Goal: Task Accomplishment & Management: Manage account settings

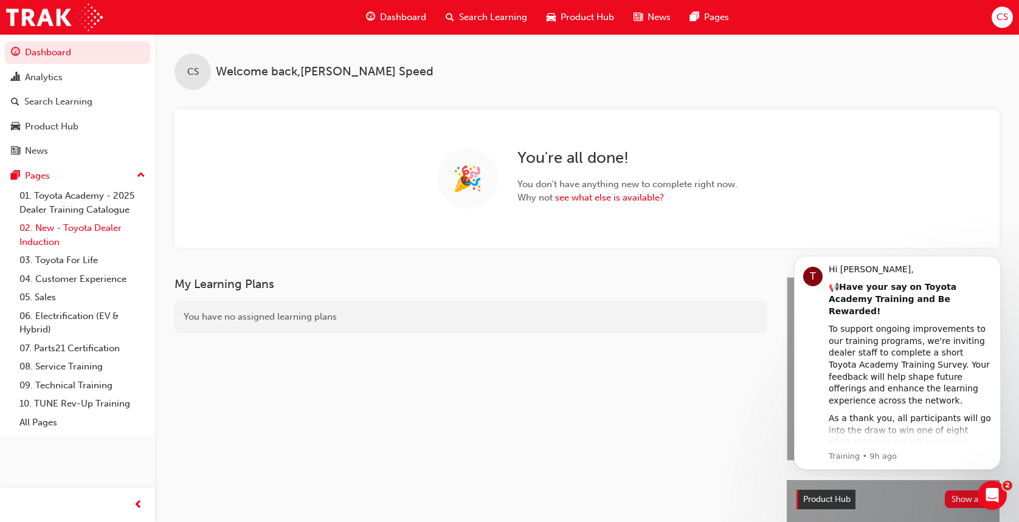
click at [108, 221] on link "02. New - Toyota Dealer Induction" at bounding box center [83, 235] width 136 height 32
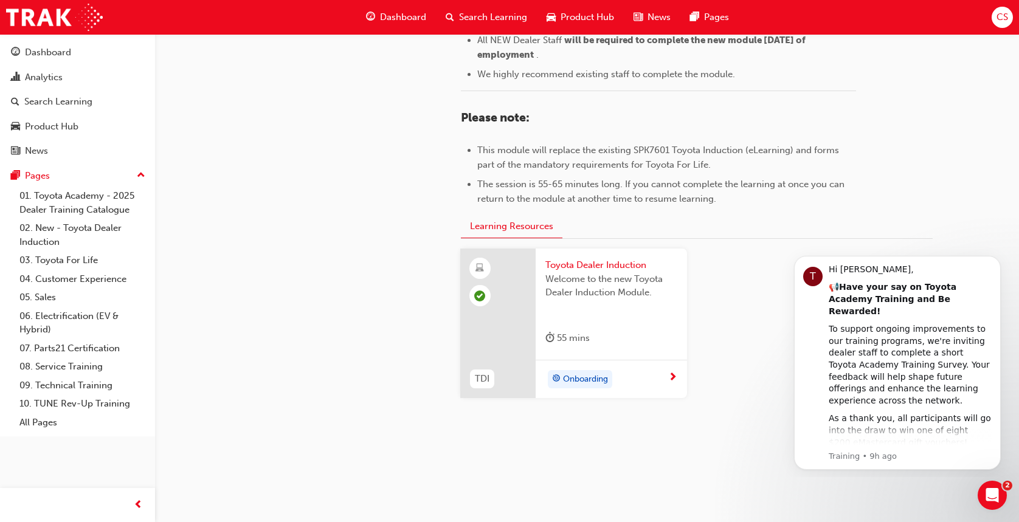
scroll to position [567, 0]
click at [613, 265] on span "Toyota Dealer Induction" at bounding box center [611, 264] width 132 height 14
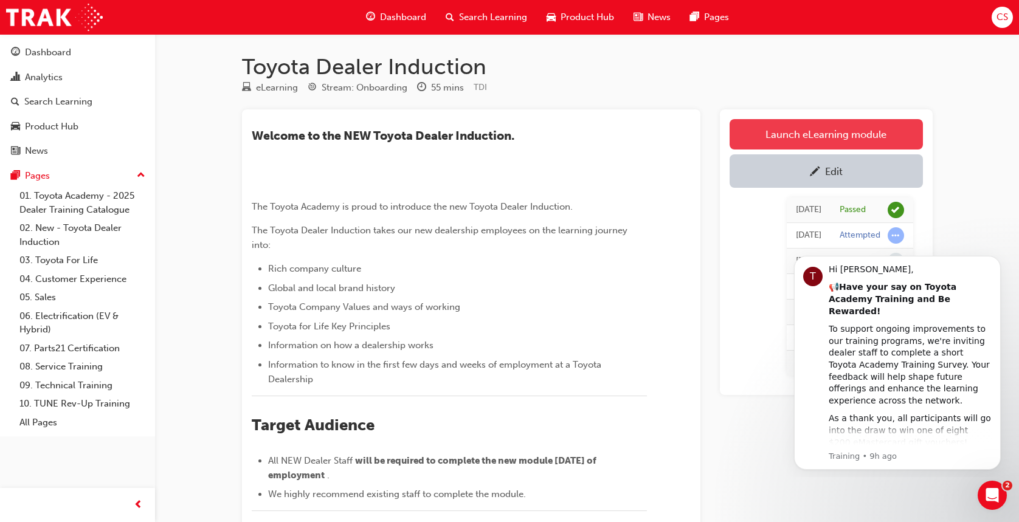
click at [825, 136] on link "Launch eLearning module" at bounding box center [825, 134] width 193 height 30
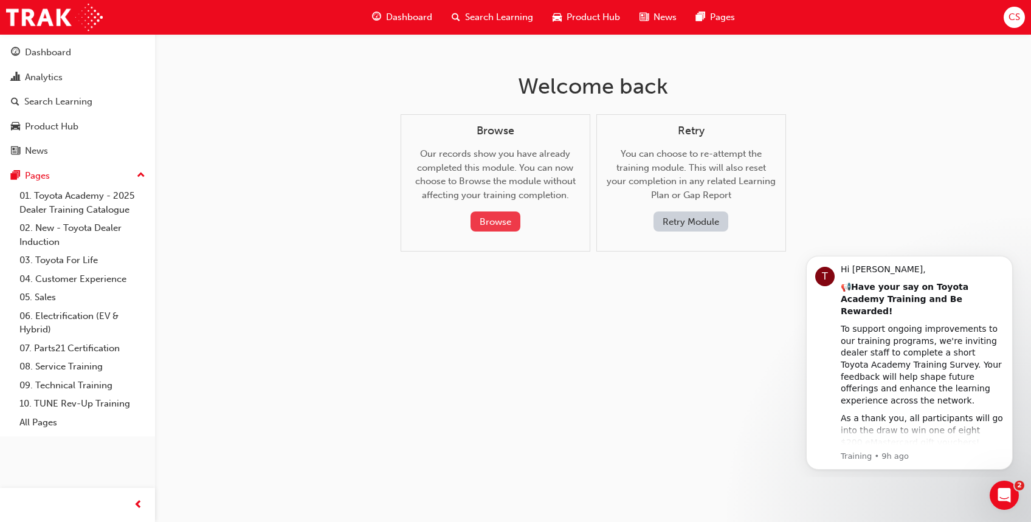
click at [489, 222] on button "Browse" at bounding box center [495, 222] width 50 height 20
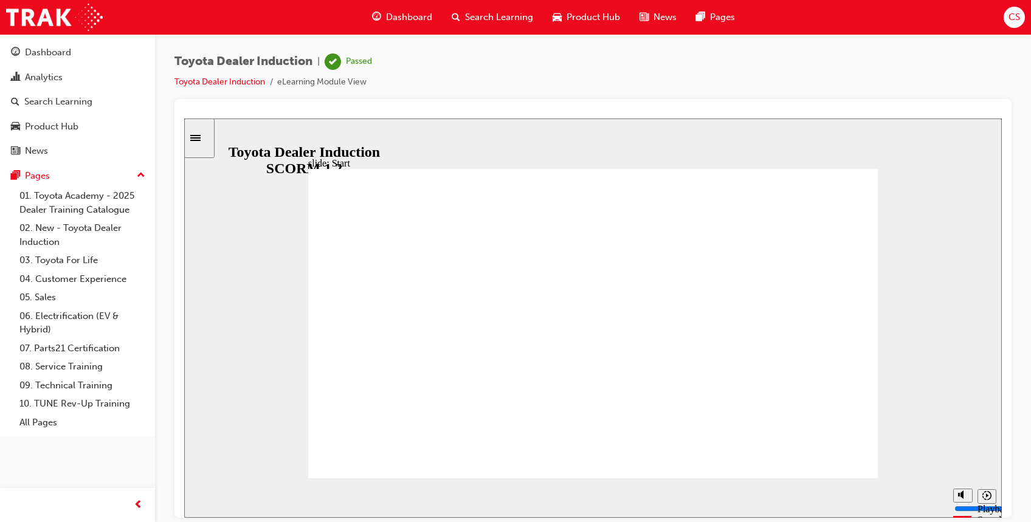
click at [201, 140] on icon "Sidebar Toggle" at bounding box center [195, 137] width 10 height 6
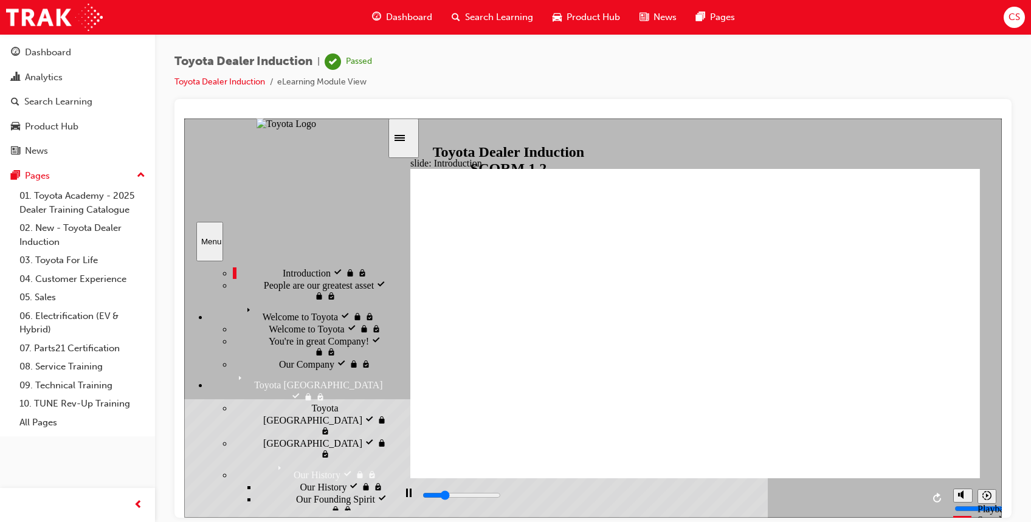
scroll to position [45, 0]
drag, startPoint x: 385, startPoint y: 323, endPoint x: 387, endPoint y: 337, distance: 14.8
click at [387, 337] on div "Introduction Introduction Start visited Start" at bounding box center [286, 386] width 204 height 250
click at [350, 300] on div "People are our greatest asset People are our greatest asset" at bounding box center [310, 288] width 154 height 23
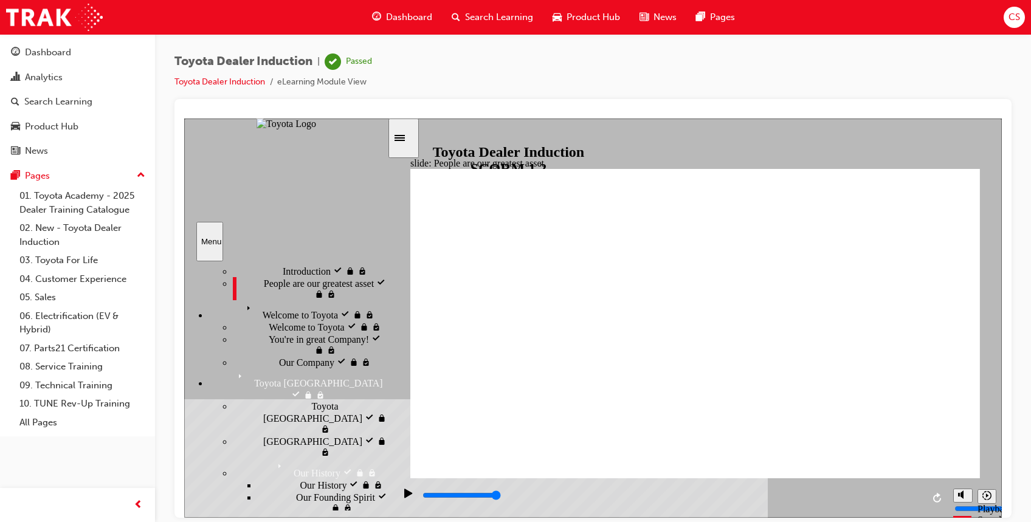
type input "7500"
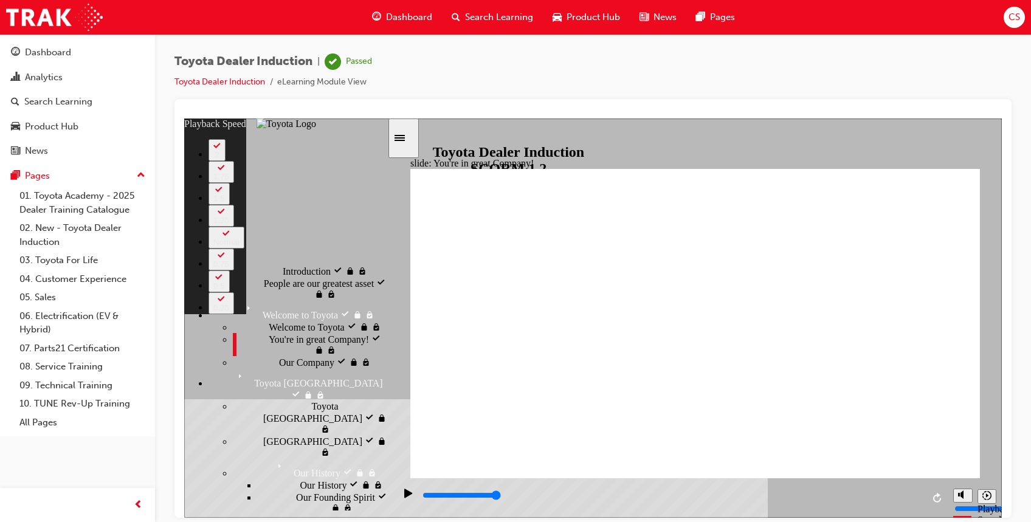
type input "156"
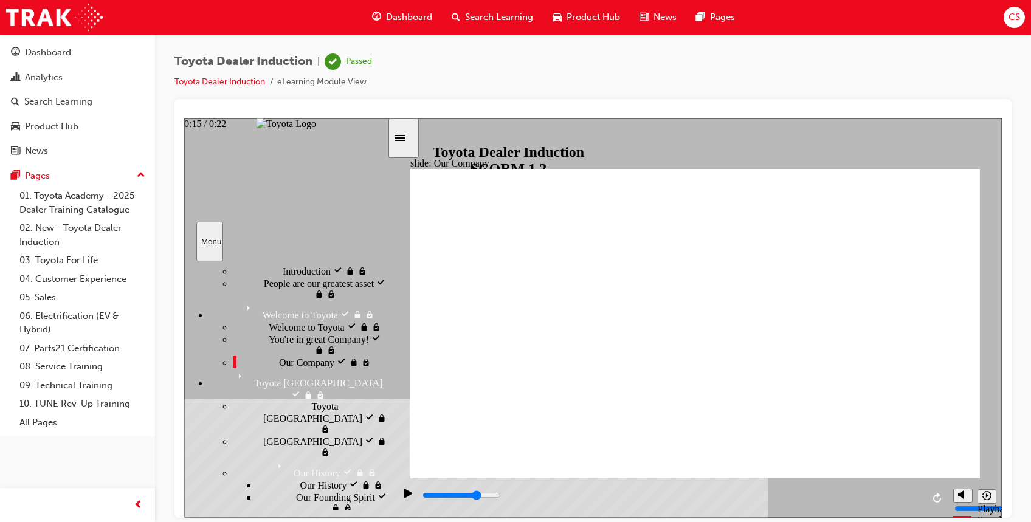
click at [782, 494] on div "playback controls" at bounding box center [671, 495] width 501 height 13
click at [501, 497] on input "slide progress" at bounding box center [461, 495] width 78 height 10
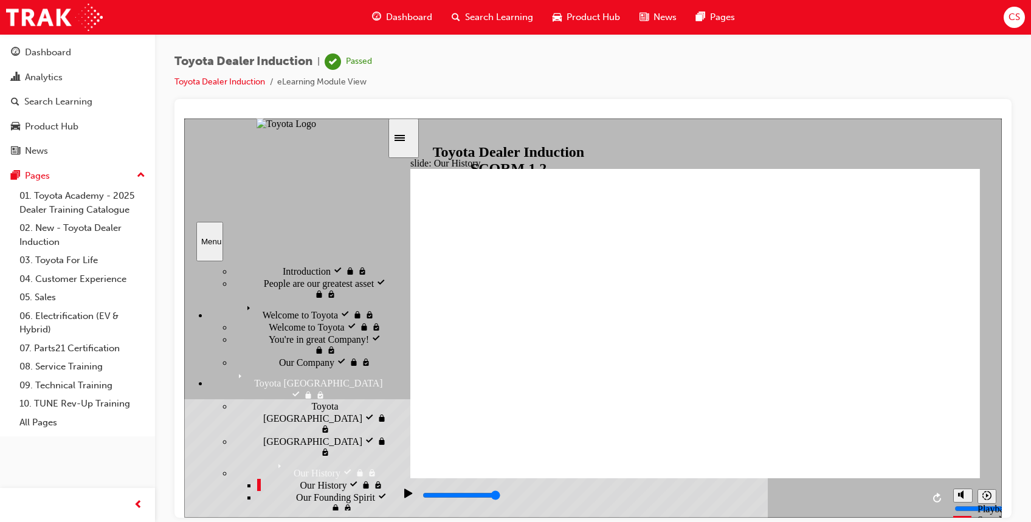
drag, startPoint x: 539, startPoint y: 416, endPoint x: 700, endPoint y: 375, distance: 166.9
drag, startPoint x: 681, startPoint y: 419, endPoint x: 950, endPoint y: 330, distance: 282.9
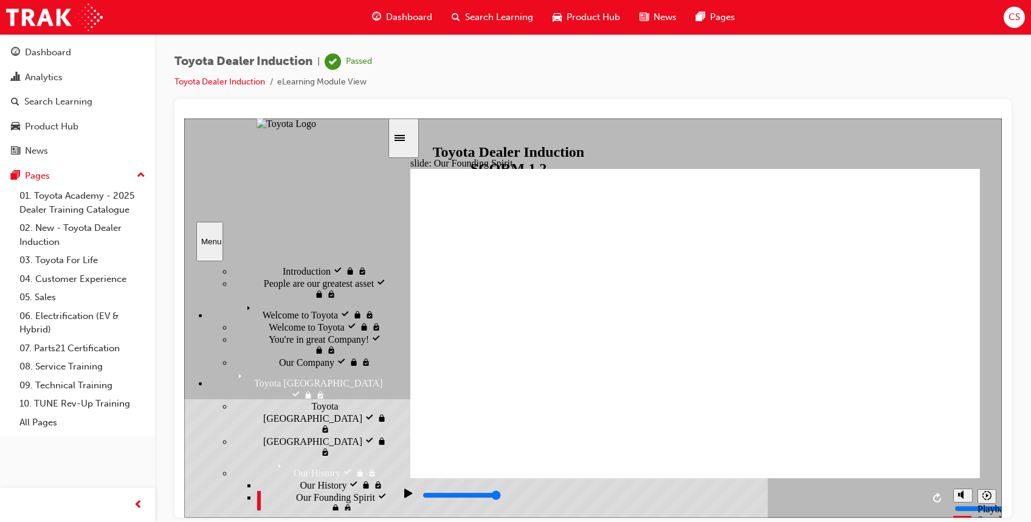
click at [716, 493] on div "playback controls" at bounding box center [671, 495] width 501 height 13
click at [501, 496] on input "slide progress" at bounding box center [461, 495] width 78 height 10
click at [808, 495] on div "playback controls" at bounding box center [671, 495] width 501 height 13
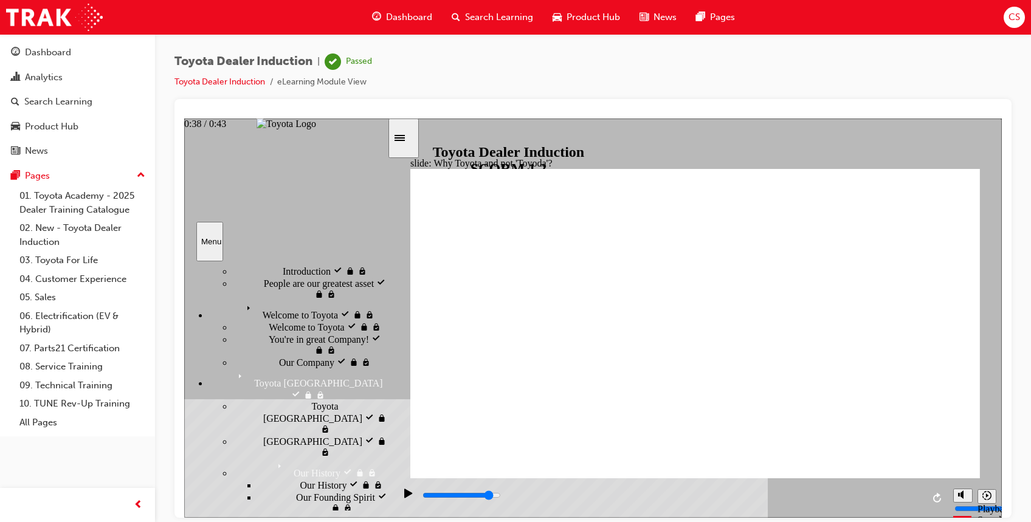
click at [870, 495] on div "playback controls" at bounding box center [671, 495] width 501 height 13
click at [888, 499] on div "playback controls" at bounding box center [671, 495] width 501 height 13
click at [501, 498] on input "slide progress" at bounding box center [461, 495] width 78 height 10
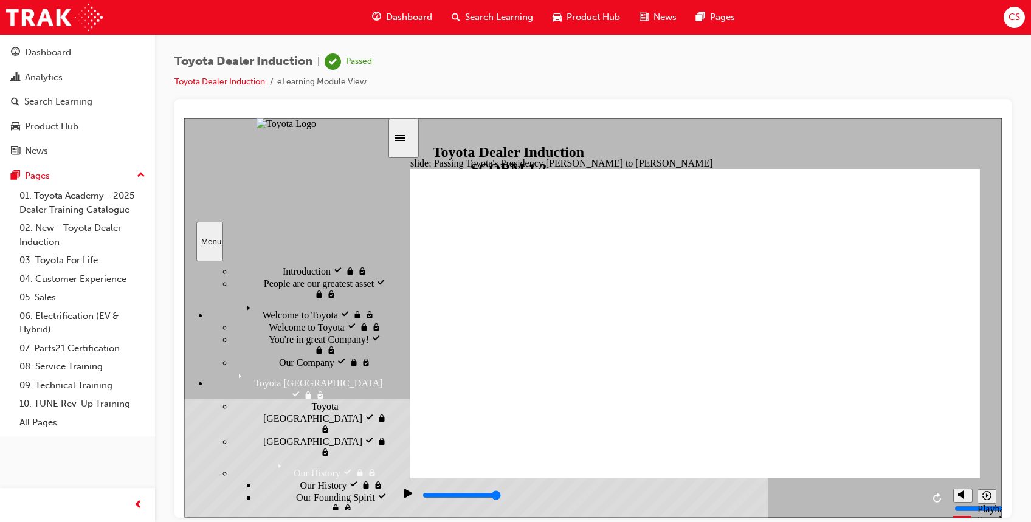
type input "4000"
radio input "true"
type input "5000"
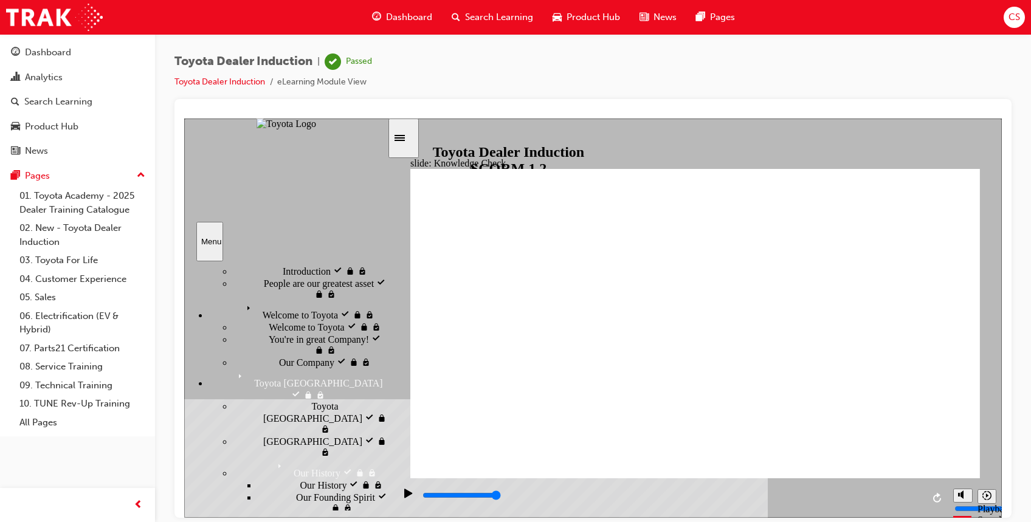
radio input "false"
radio input "true"
type input "4900"
radio input "true"
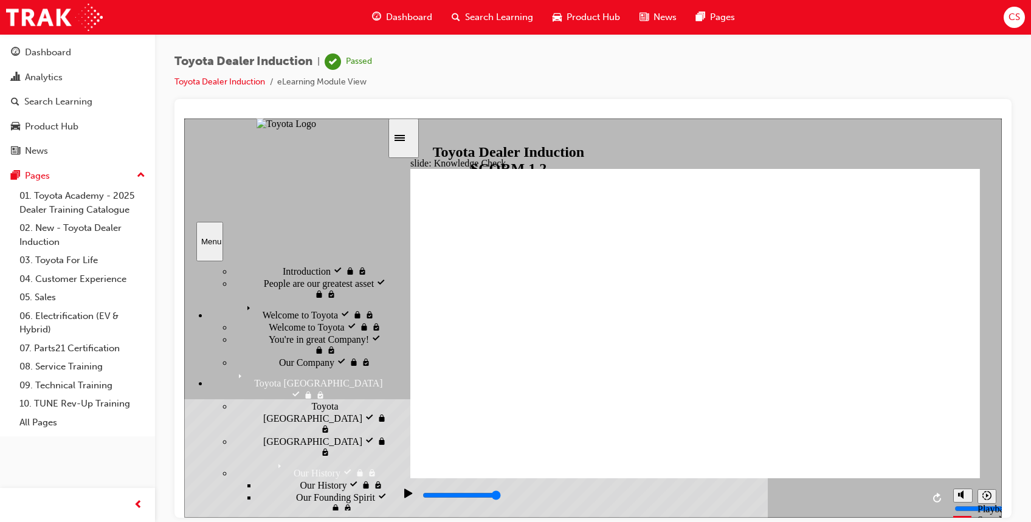
click at [599, 499] on div "playback controls" at bounding box center [671, 495] width 501 height 13
click at [501, 496] on input "slide progress" at bounding box center [461, 495] width 78 height 10
click at [642, 500] on div "playback controls" at bounding box center [671, 495] width 501 height 13
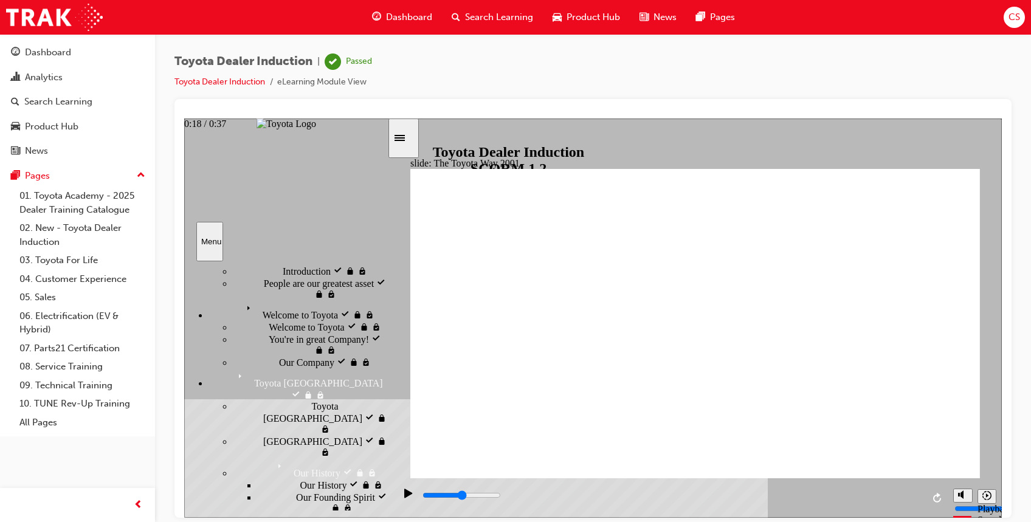
click at [672, 499] on div "playback controls" at bounding box center [671, 495] width 501 height 13
click at [614, 502] on div "playback controls" at bounding box center [671, 495] width 501 height 13
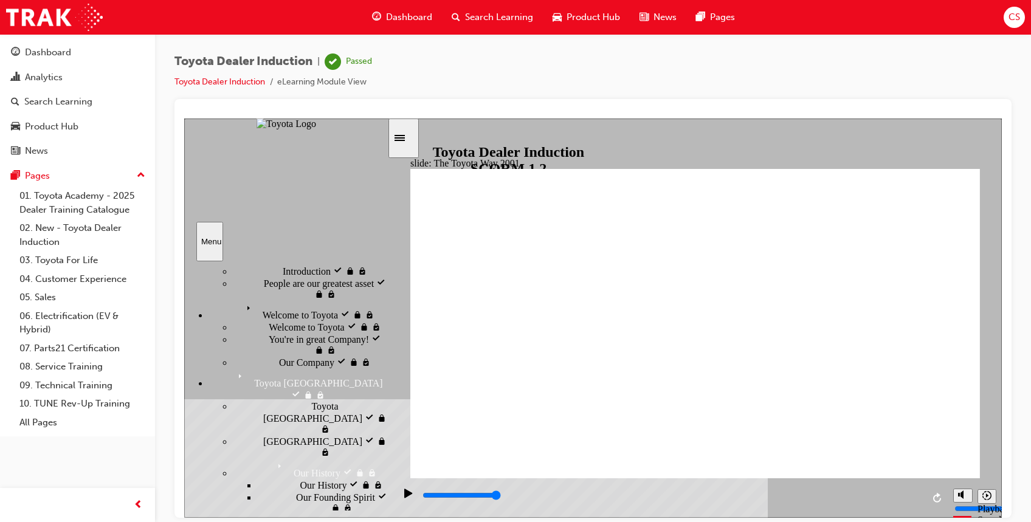
click at [501, 497] on input "slide progress" at bounding box center [461, 495] width 78 height 10
click at [796, 499] on div "playback controls" at bounding box center [671, 495] width 501 height 13
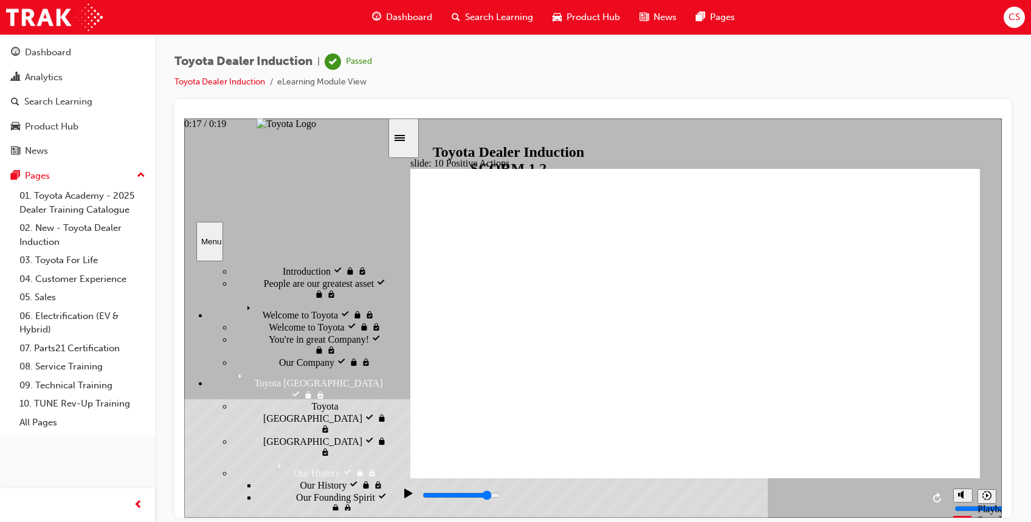
click at [859, 501] on div "playback controls" at bounding box center [671, 495] width 501 height 13
click at [501, 497] on input "slide progress" at bounding box center [461, 495] width 78 height 10
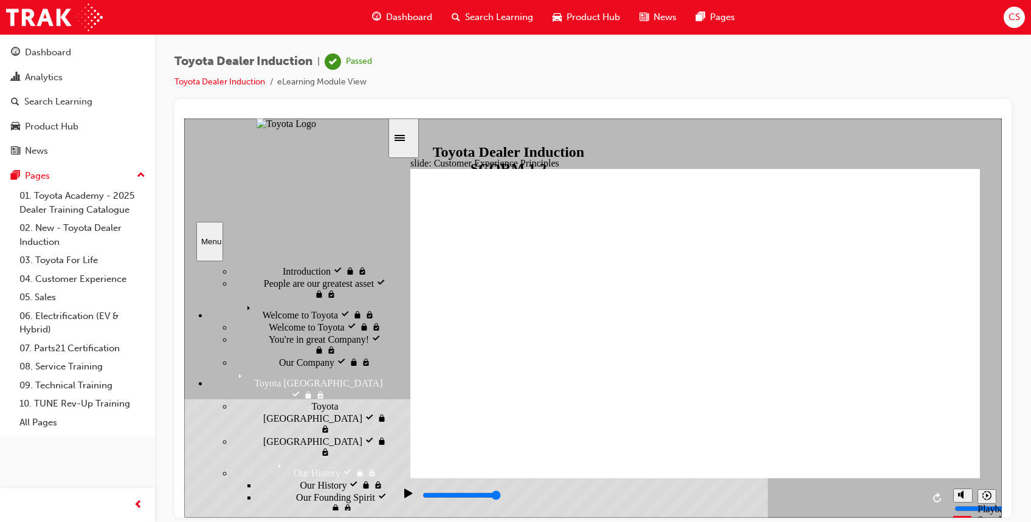
drag, startPoint x: 388, startPoint y: 375, endPoint x: 387, endPoint y: 396, distance: 21.3
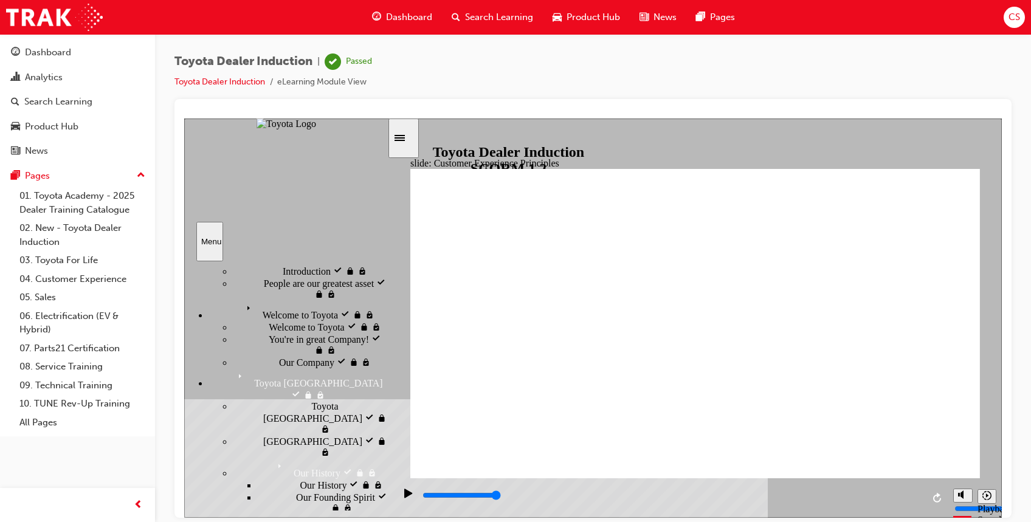
click at [387, 396] on div "Introduction visited Introduction Start visited Start" at bounding box center [286, 386] width 204 height 250
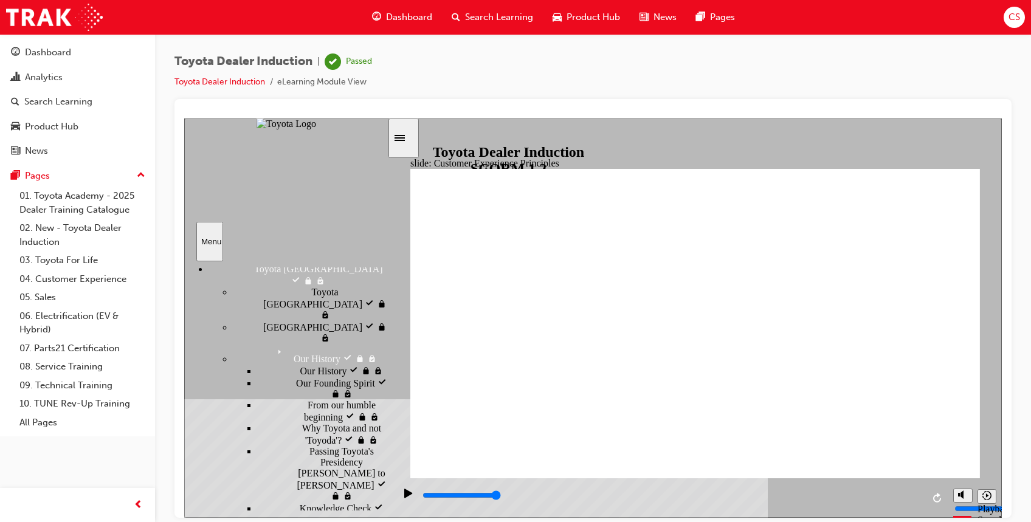
scroll to position [160, 0]
drag, startPoint x: 382, startPoint y: 394, endPoint x: 393, endPoint y: 453, distance: 60.0
click at [393, 453] on div "slide: Customer Experience Principles Customer Experience Principles BACK BACK …" at bounding box center [593, 317] width 818 height 399
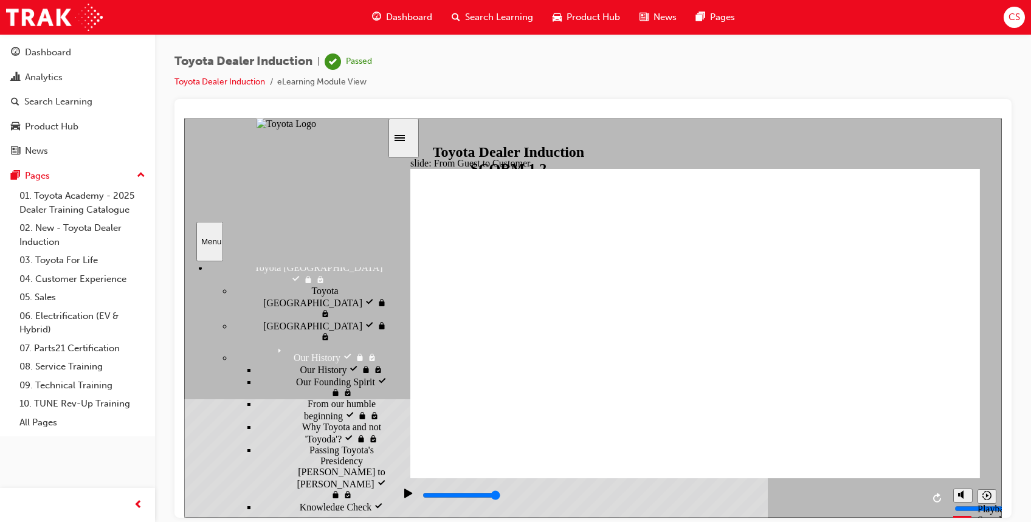
click at [513, 500] on div "playback controls" at bounding box center [671, 495] width 501 height 13
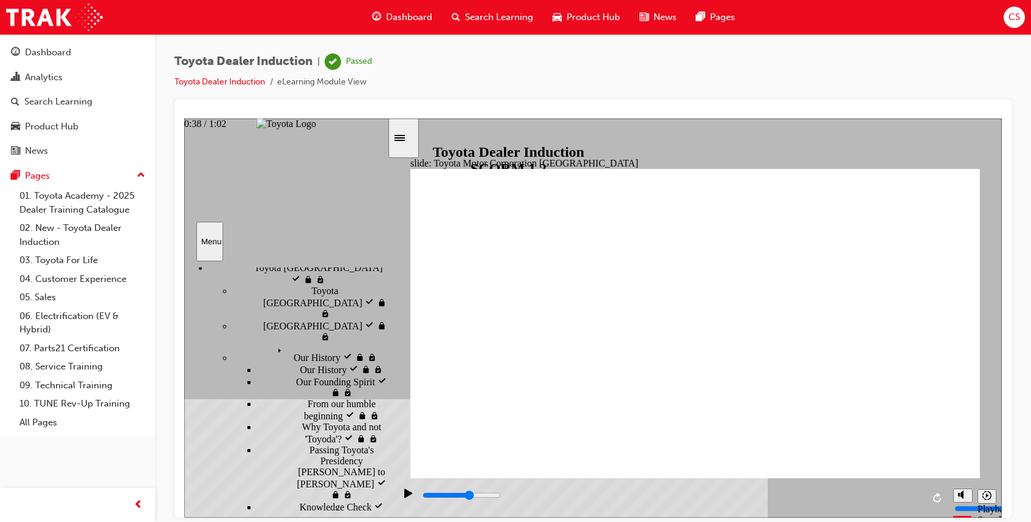
click at [729, 495] on div "playback controls" at bounding box center [671, 495] width 501 height 13
click at [783, 495] on div "playback controls" at bounding box center [671, 495] width 501 height 13
click at [752, 500] on div "playback controls" at bounding box center [671, 495] width 501 height 13
type input "15300"
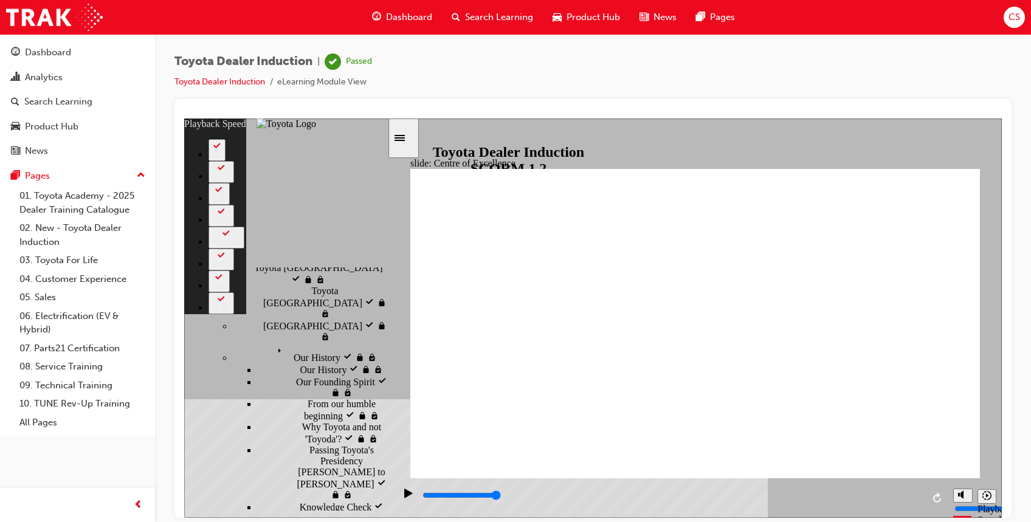
type input "248"
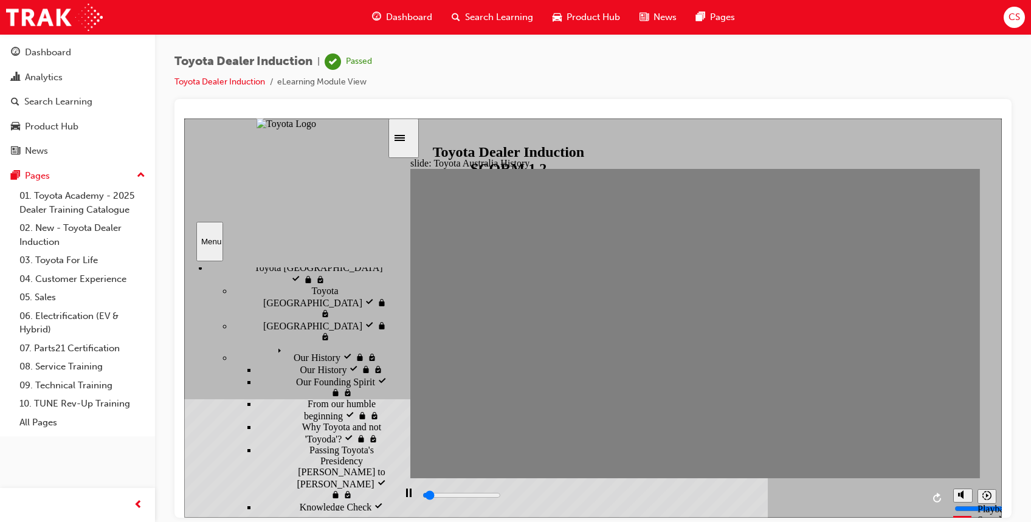
drag, startPoint x: 434, startPoint y: 320, endPoint x: 963, endPoint y: 334, distance: 529.6
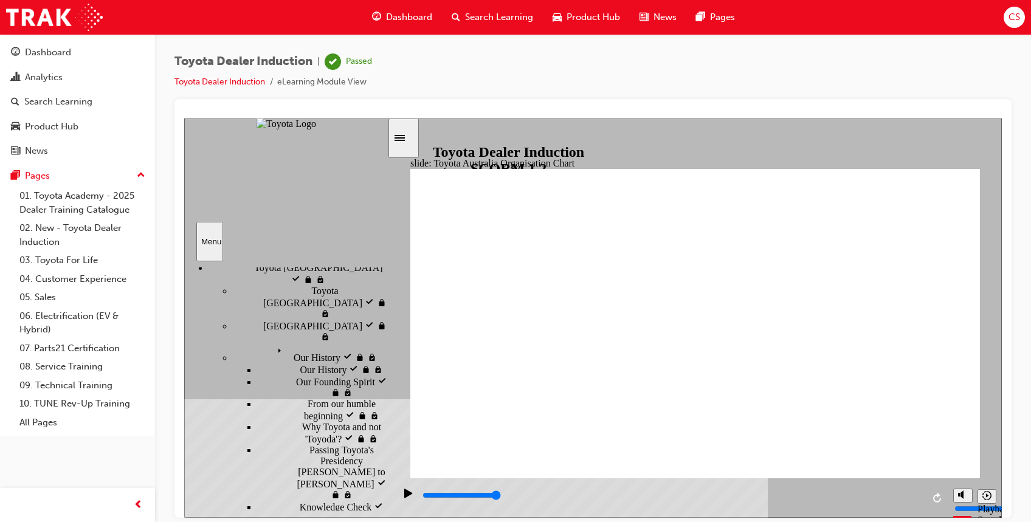
type input "5000"
radio input "true"
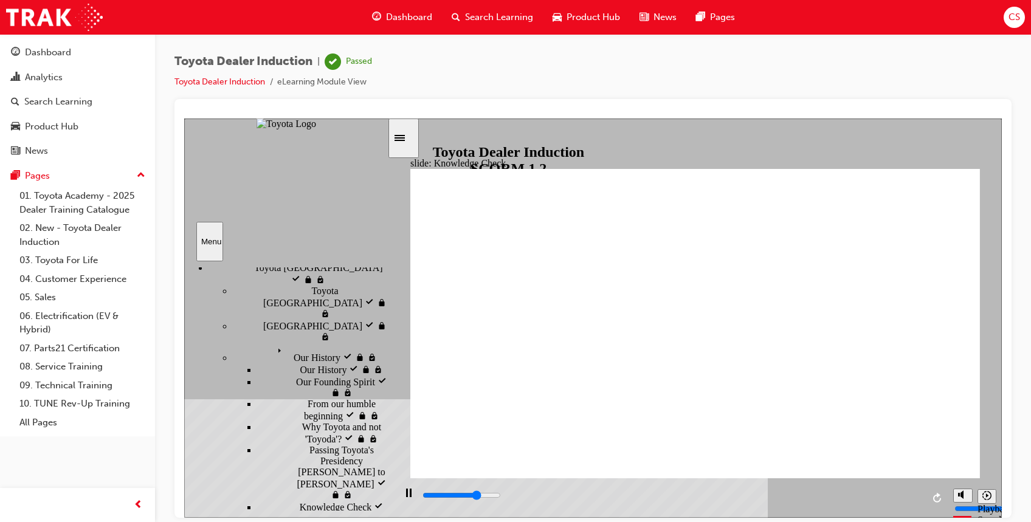
type input "3600"
radio input "true"
type input "5000"
radio input "true"
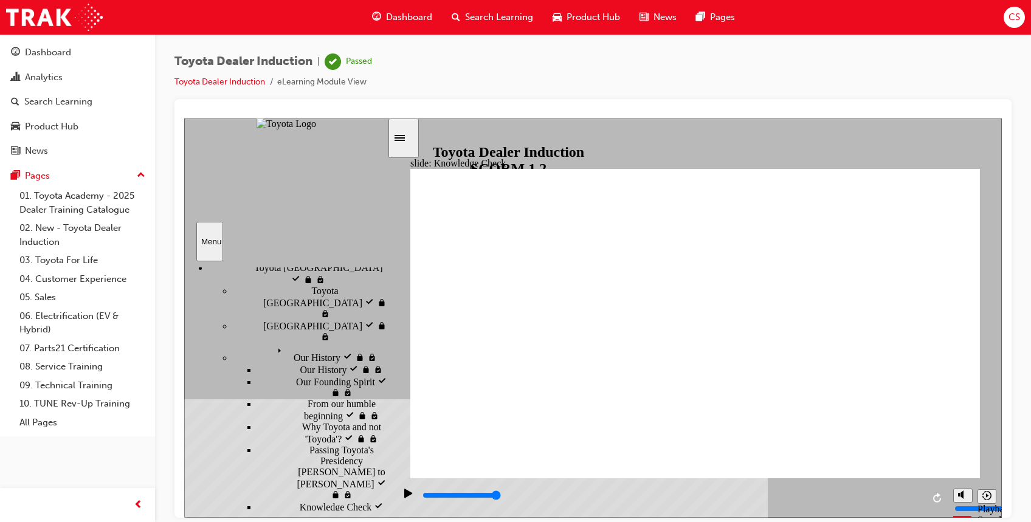
type input "9200"
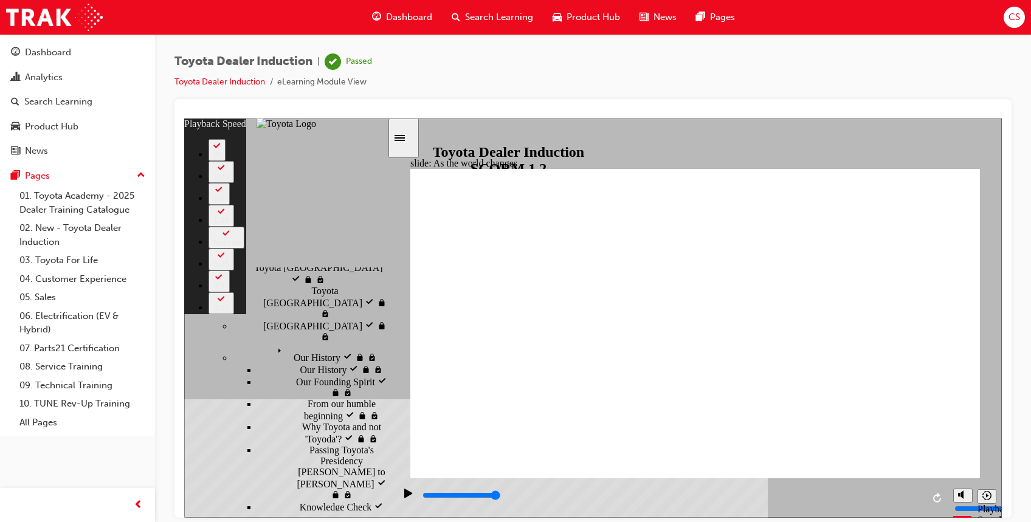
type input "123"
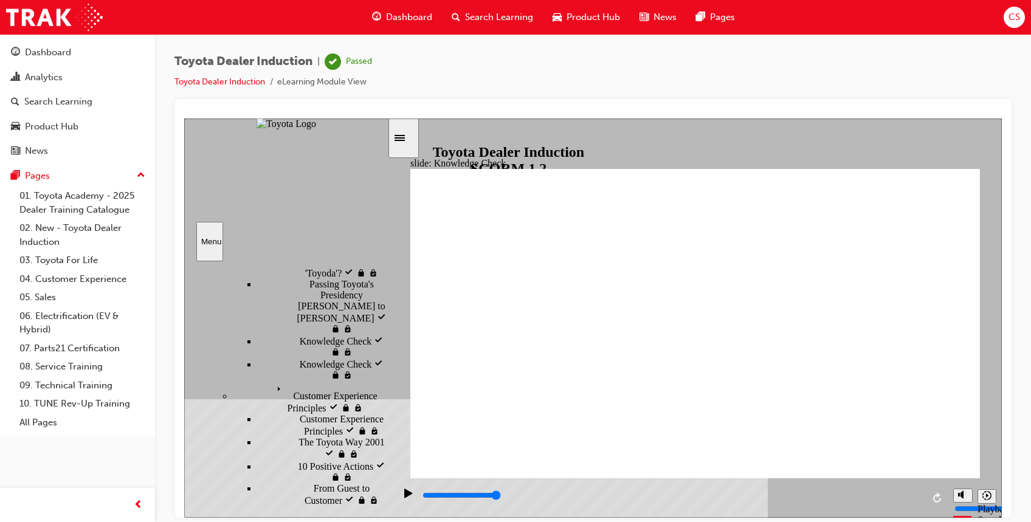
scroll to position [347, 0]
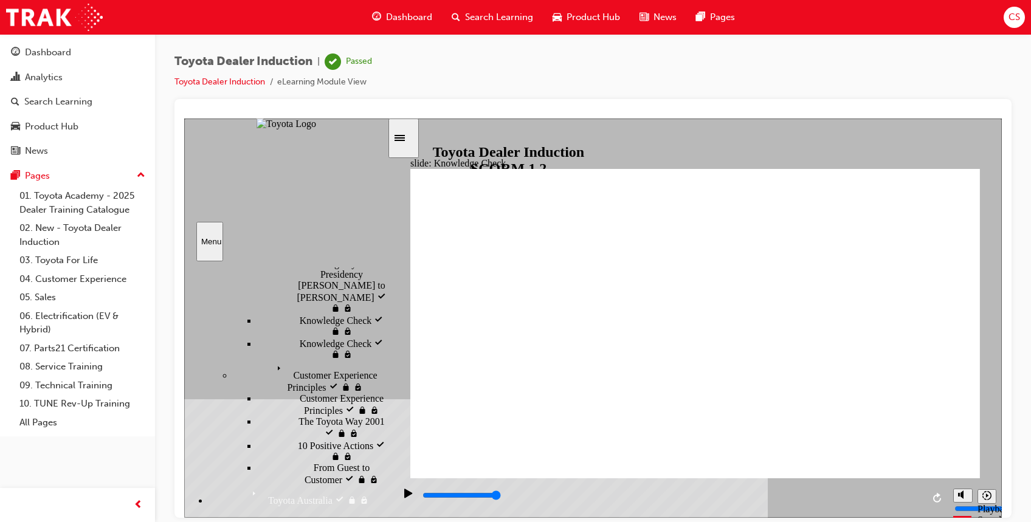
drag, startPoint x: 385, startPoint y: 331, endPoint x: 395, endPoint y: 370, distance: 40.1
click at [395, 370] on div "slide: Knowledge Check Rectangle 1 BACK BACK SUBMIT SUBMIT Knowledge Check Is t…" at bounding box center [593, 317] width 818 height 399
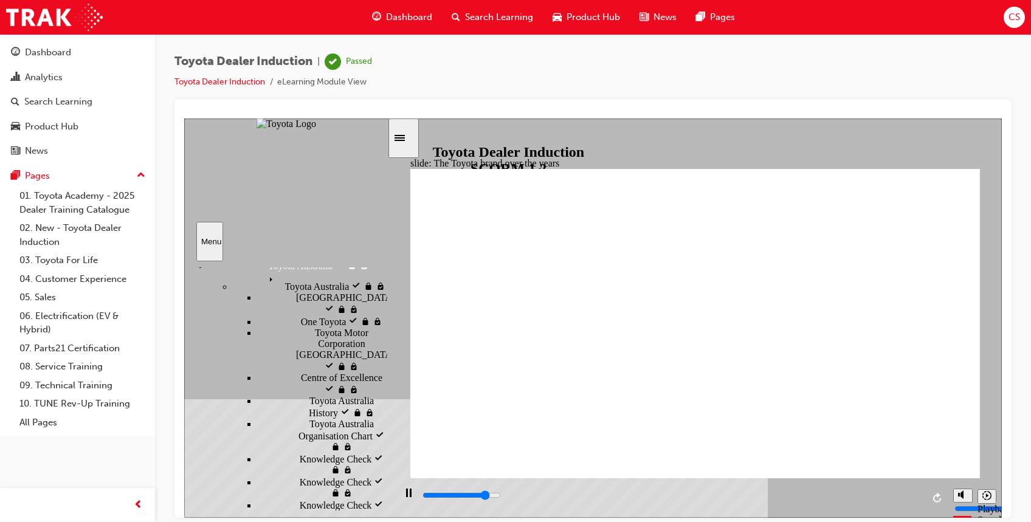
scroll to position [593, 0]
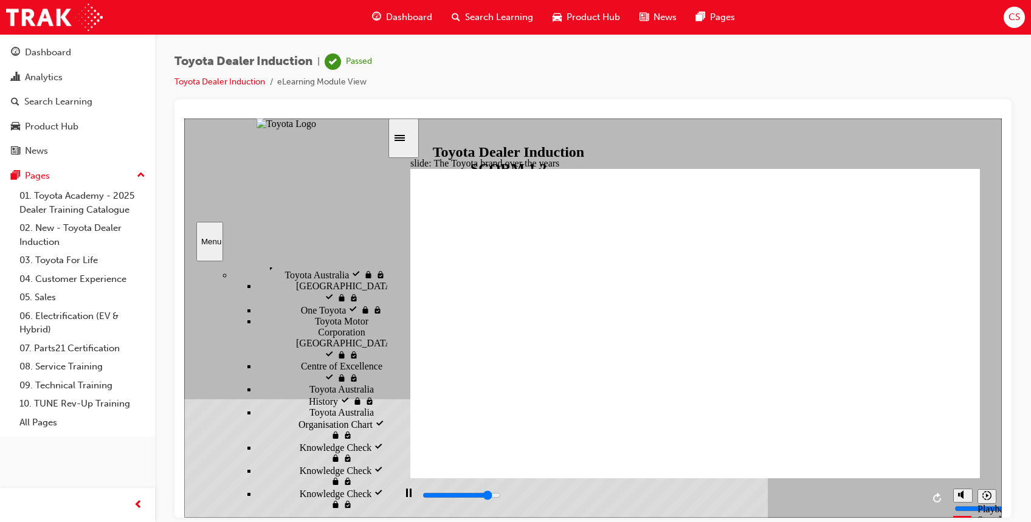
drag, startPoint x: 382, startPoint y: 377, endPoint x: 390, endPoint y: 429, distance: 51.7
click at [390, 429] on div "slide: The Toyota brand over the years The Toyota brand over the years Group Ov…" at bounding box center [593, 317] width 818 height 399
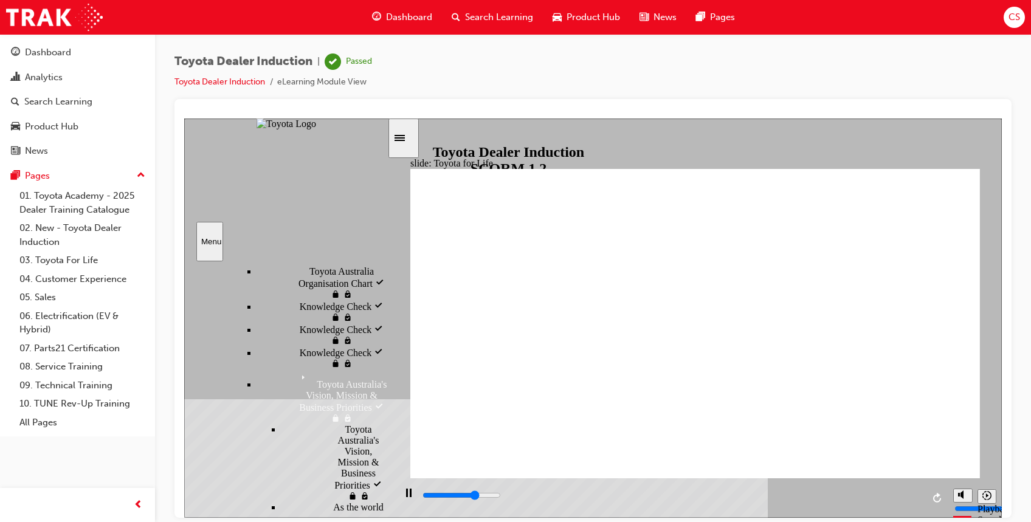
scroll to position [757, 0]
drag, startPoint x: 385, startPoint y: 427, endPoint x: 385, endPoint y: 469, distance: 41.3
click at [385, 322] on div "sidebar" at bounding box center [285, 295] width 203 height 54
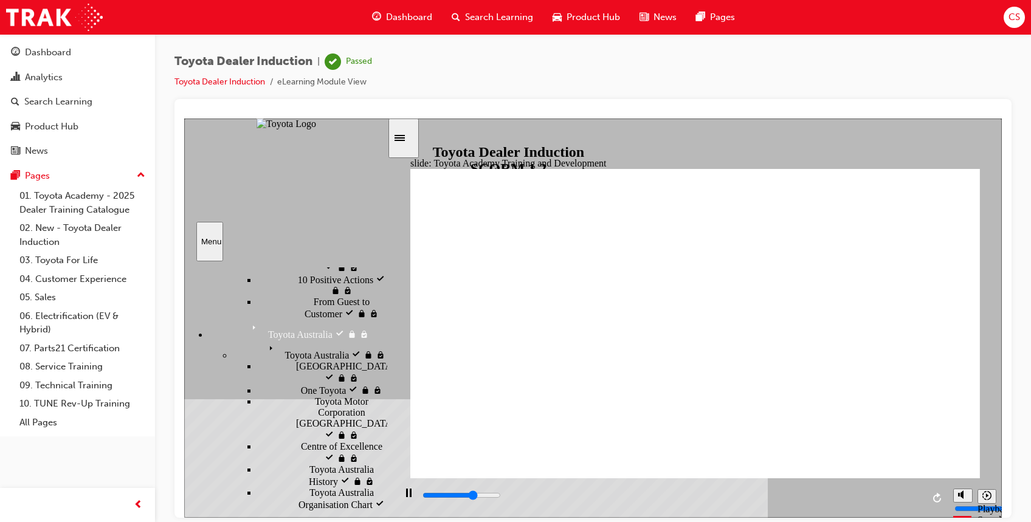
drag, startPoint x: 387, startPoint y: 456, endPoint x: 385, endPoint y: 440, distance: 16.6
click at [385, 440] on div "Introduction visited Introduction Start visited Start" at bounding box center [286, 386] width 204 height 250
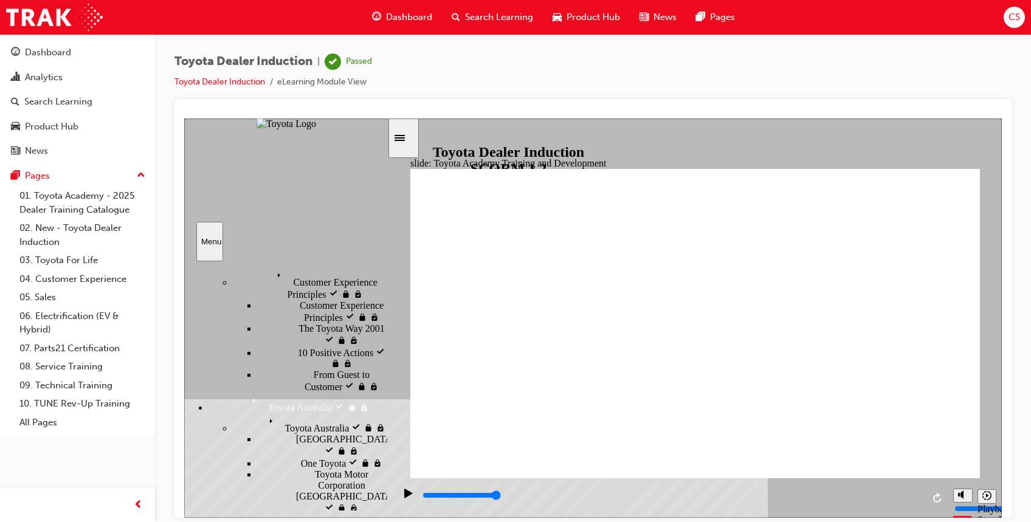
scroll to position [444, 0]
drag, startPoint x: 385, startPoint y: 446, endPoint x: 383, endPoint y: 425, distance: 20.7
click at [383, 342] on div "sidebar" at bounding box center [285, 305] width 203 height 74
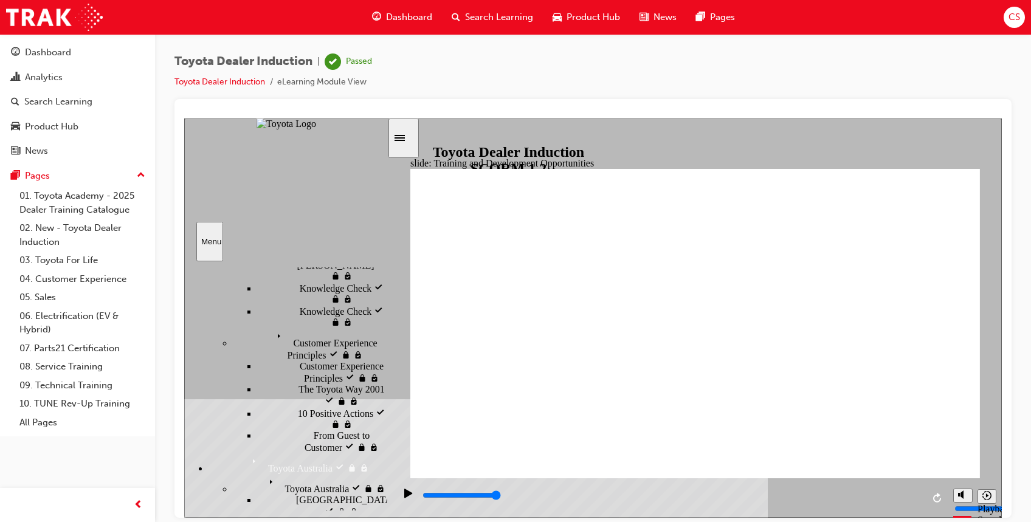
type input "4300"
radio input "true"
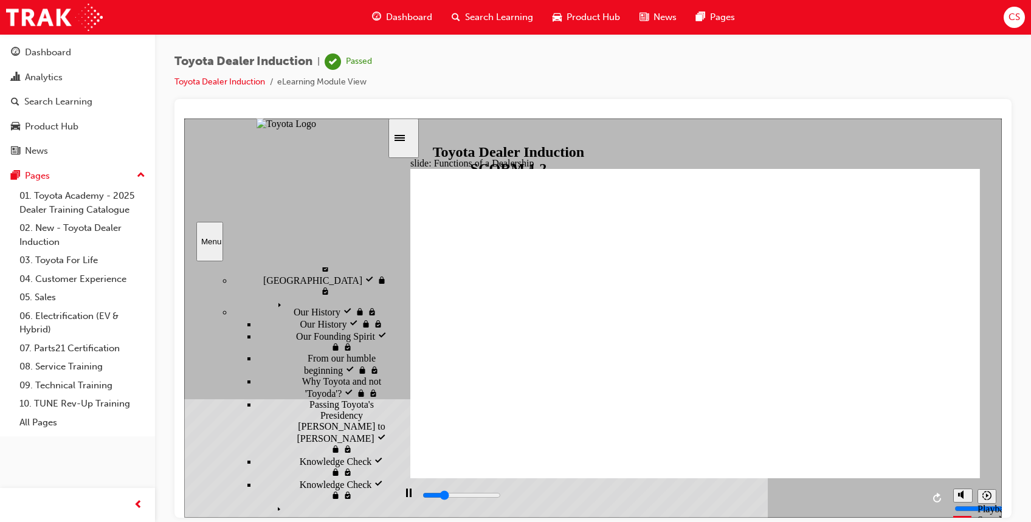
scroll to position [201, 0]
drag, startPoint x: 384, startPoint y: 420, endPoint x: 390, endPoint y: 363, distance: 57.4
click at [390, 363] on div "slide: Functions of a Dealership Rectangle 1 Rectangle 2 Functions of a Dealers…" at bounding box center [593, 317] width 818 height 399
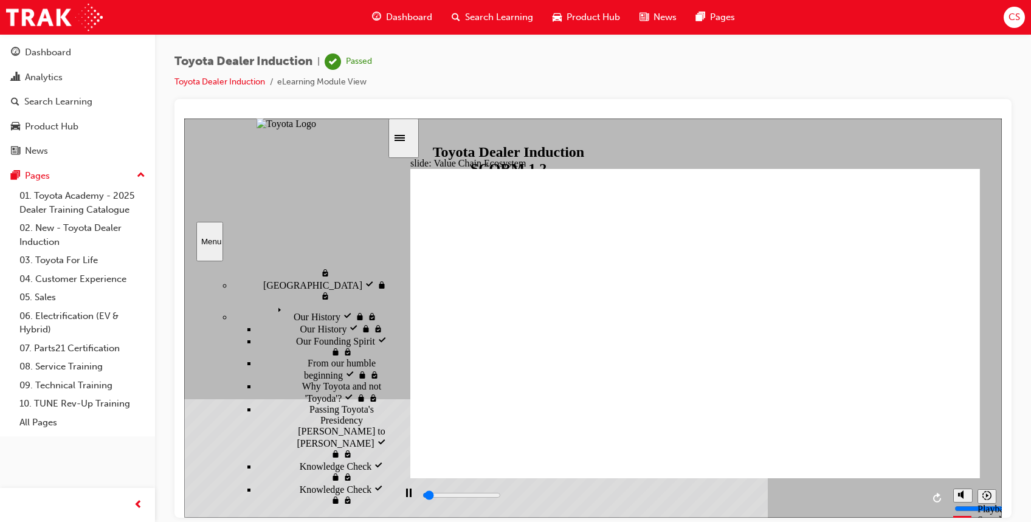
type input "5200"
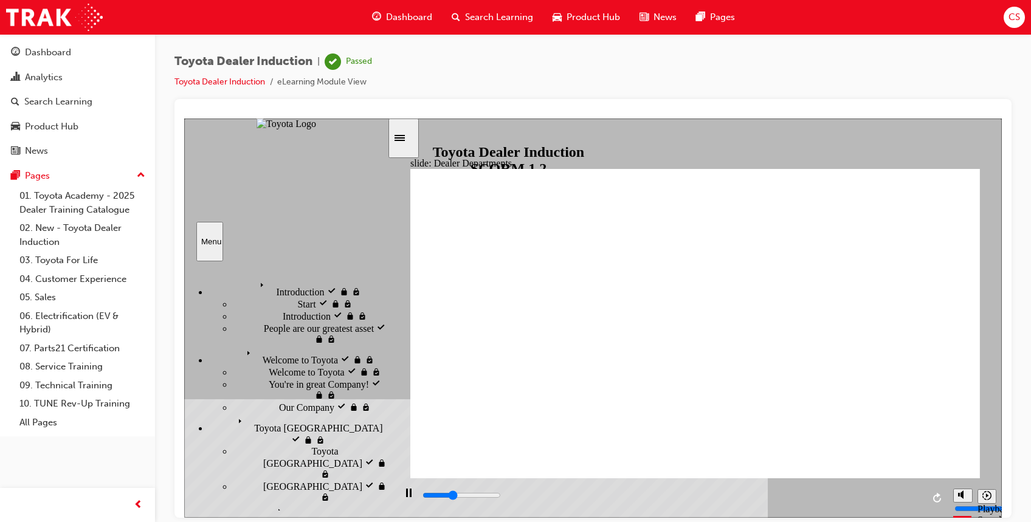
scroll to position [201, 0]
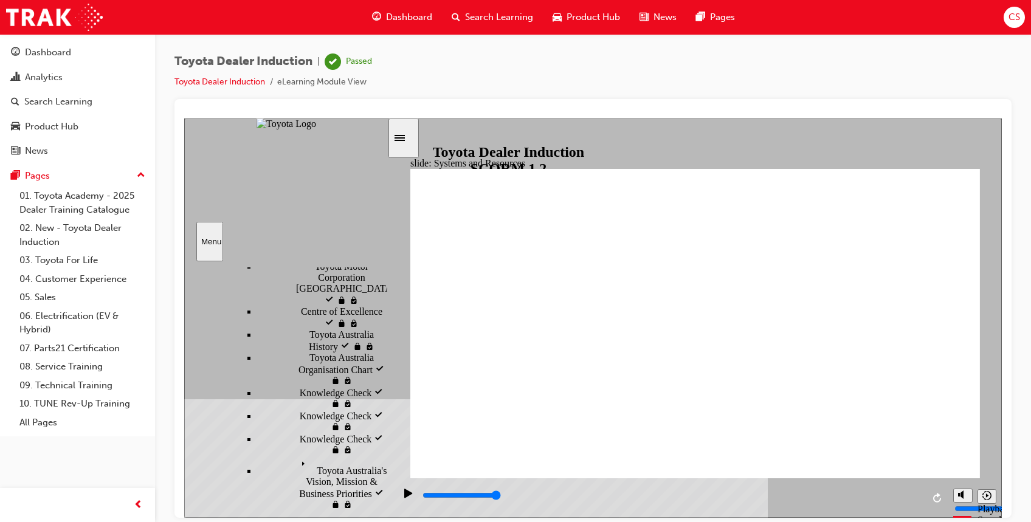
scroll to position [652, 0]
drag, startPoint x: 385, startPoint y: 369, endPoint x: 581, endPoint y: 563, distance: 275.9
click at [581, 517] on html "slide: Systems and Resources Key Dealership Systems & Helpful Resources BACK BA…" at bounding box center [593, 317] width 818 height 399
drag, startPoint x: 383, startPoint y: 352, endPoint x: 387, endPoint y: 508, distance: 155.7
click at [387, 330] on div "sidebar" at bounding box center [285, 299] width 203 height 62
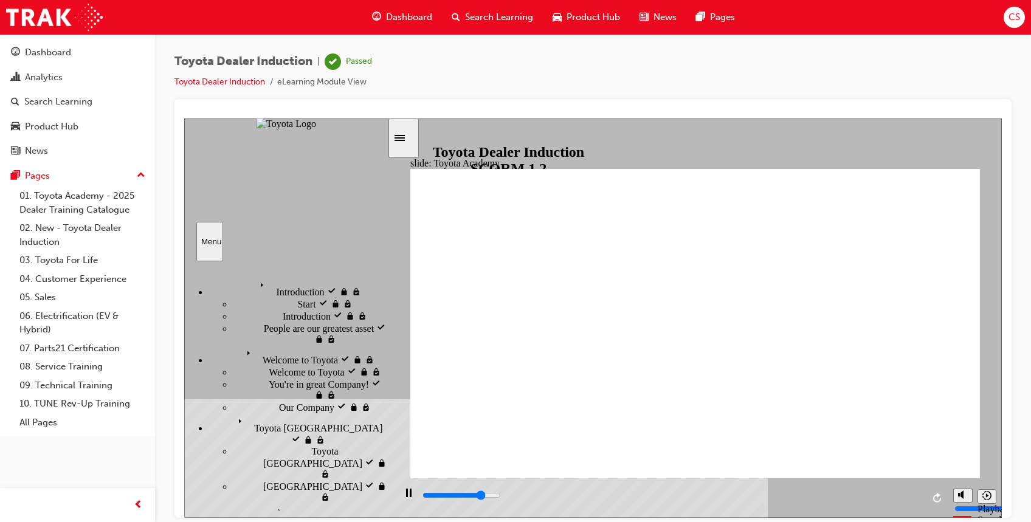
type input "7800"
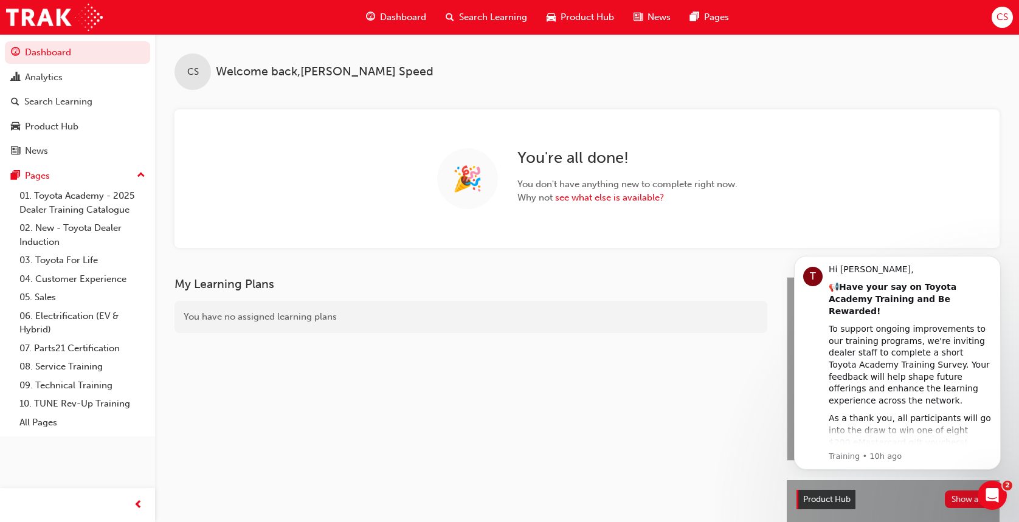
click at [492, 24] on div "Search Learning" at bounding box center [486, 17] width 101 height 25
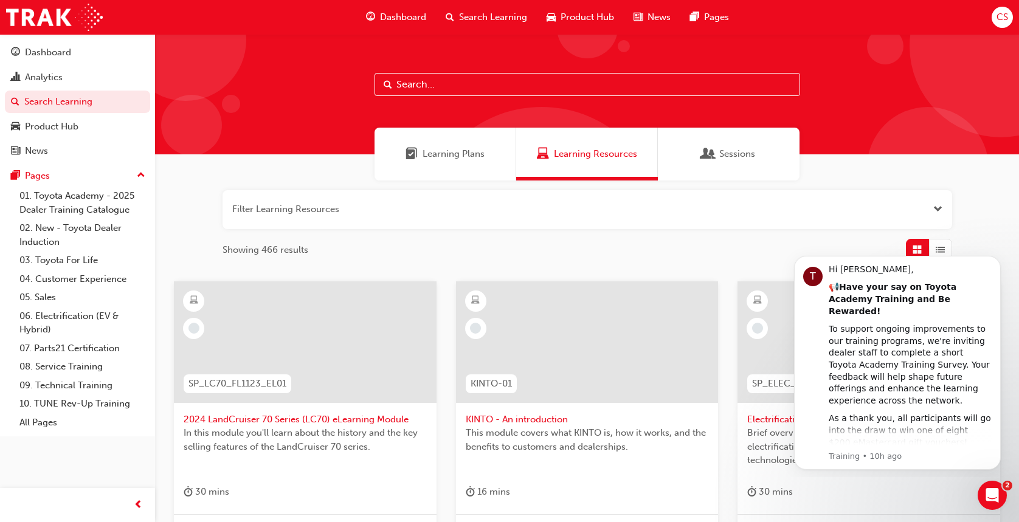
click at [456, 92] on input "text" at bounding box center [586, 84] width 425 height 23
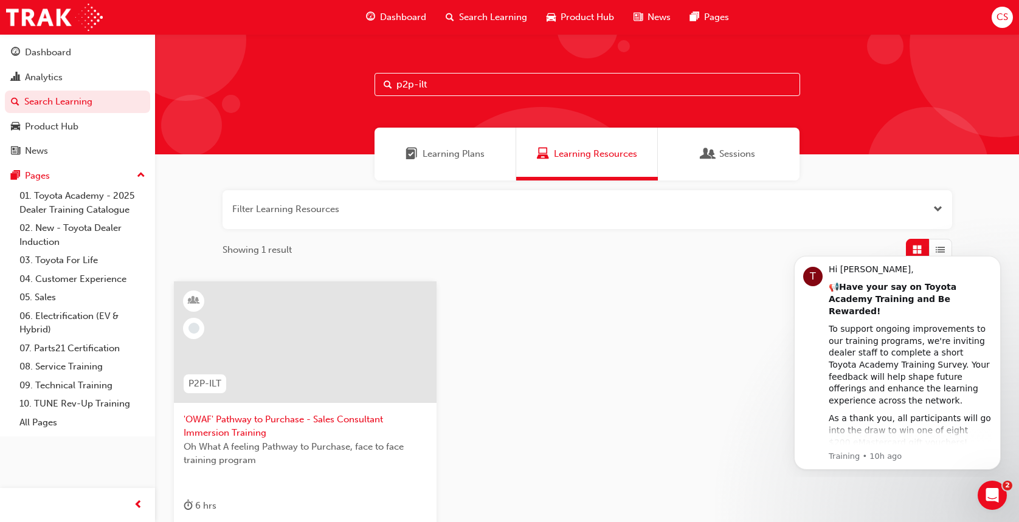
type input "p2p-ilt"
click at [213, 428] on span "'OWAF' Pathway to Purchase - Sales Consultant Immersion Training" at bounding box center [305, 426] width 243 height 27
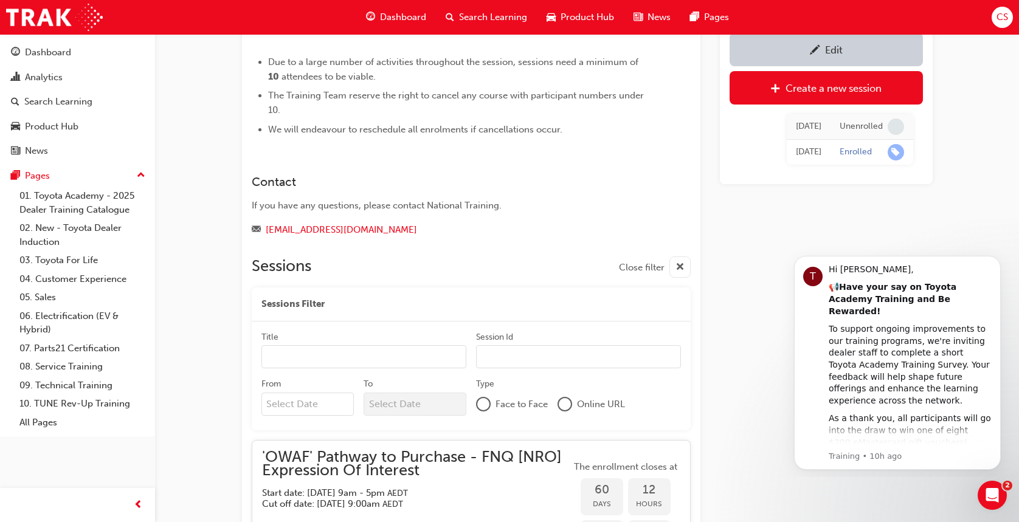
scroll to position [1052, 0]
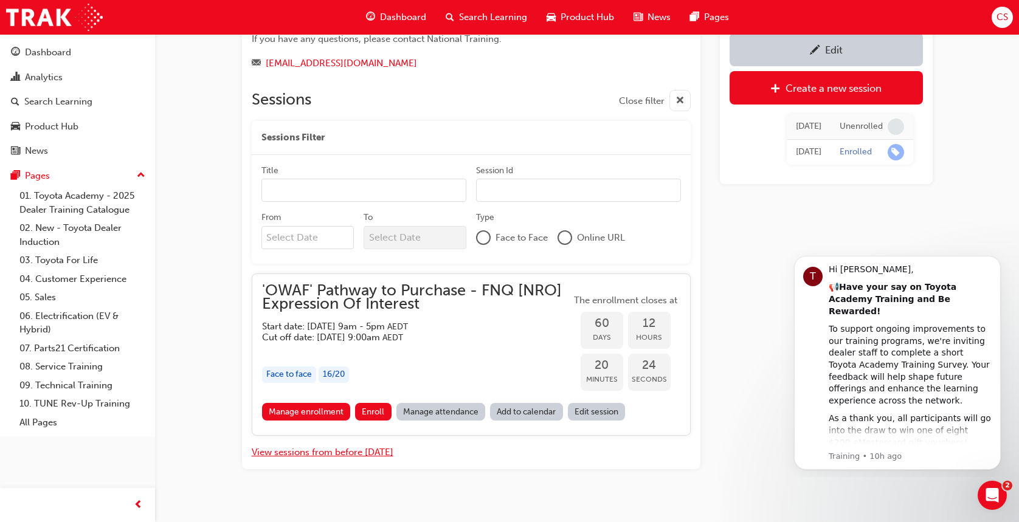
click at [340, 446] on button "View sessions from before today" at bounding box center [323, 453] width 142 height 14
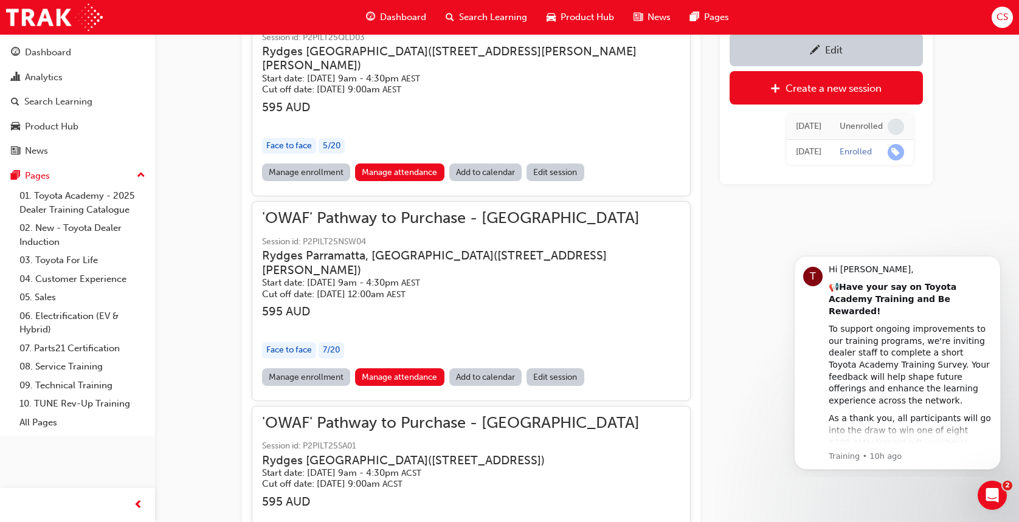
scroll to position [20617, 0]
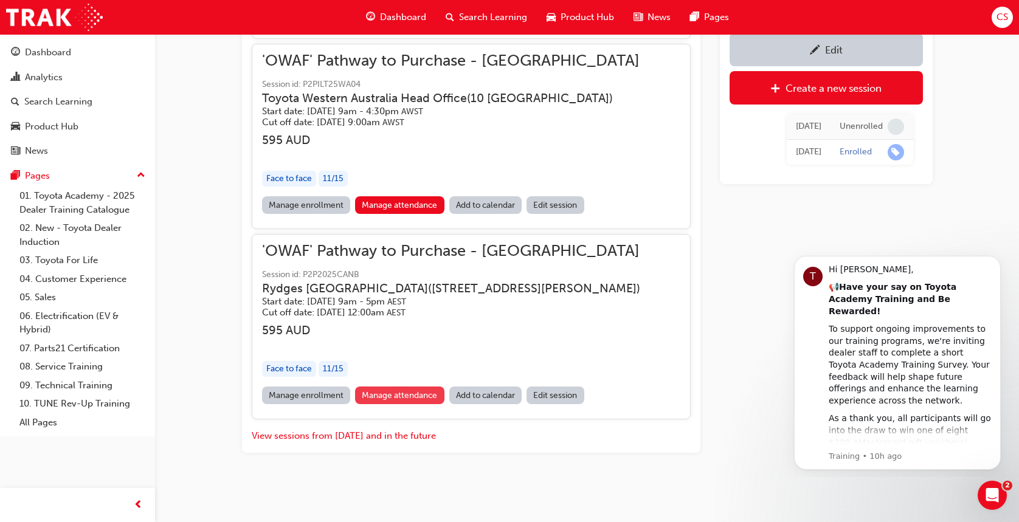
click at [425, 398] on link "Manage attendance" at bounding box center [399, 396] width 89 height 18
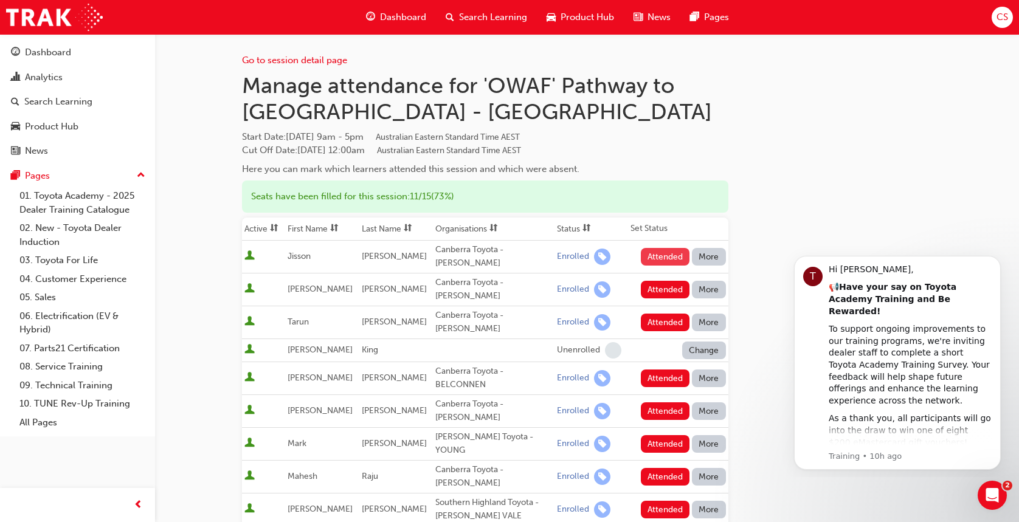
click at [675, 248] on button "Attended" at bounding box center [665, 257] width 49 height 18
click at [676, 281] on button "Attended" at bounding box center [665, 290] width 49 height 18
click at [670, 314] on button "Attended" at bounding box center [665, 323] width 49 height 18
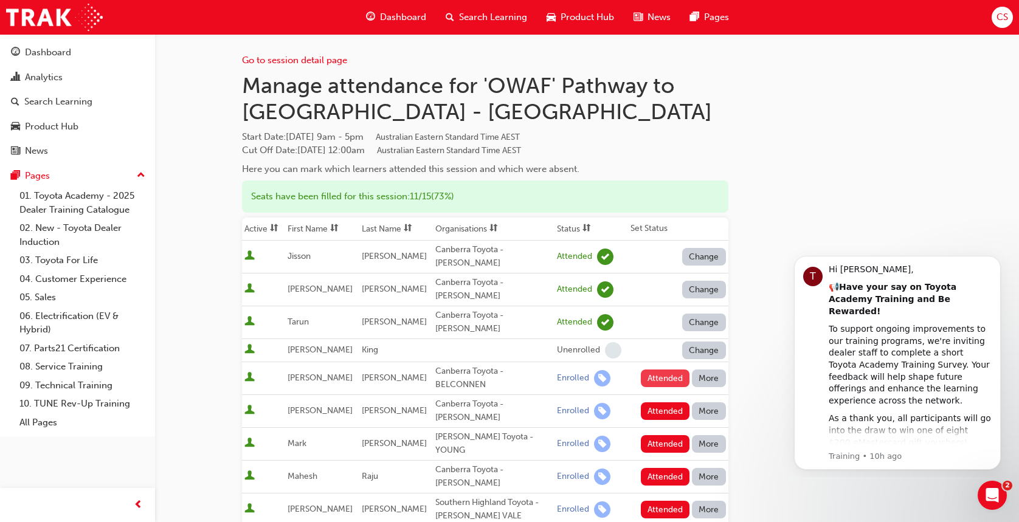
click at [666, 370] on button "Attended" at bounding box center [665, 379] width 49 height 18
click at [663, 402] on button "Attended" at bounding box center [665, 411] width 49 height 18
click at [661, 435] on button "Attended" at bounding box center [665, 444] width 49 height 18
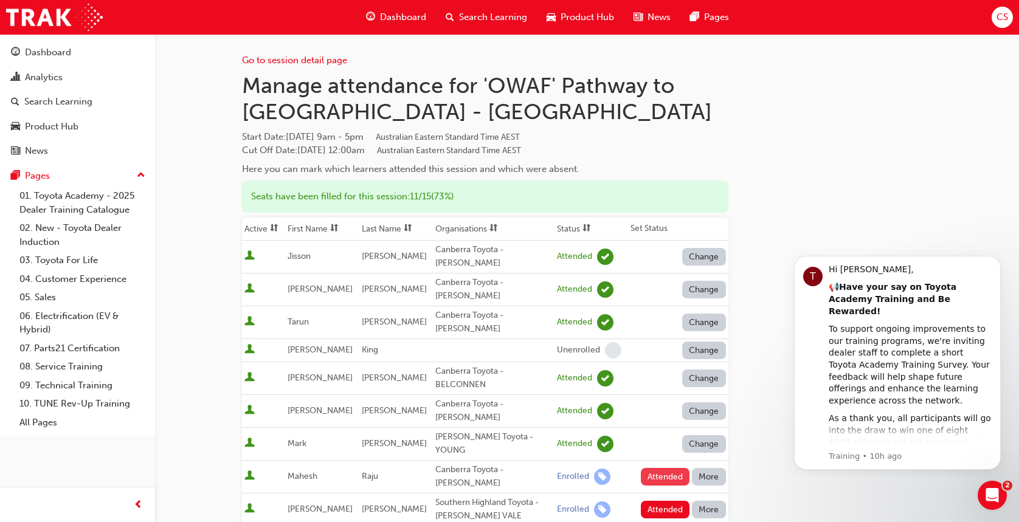
click at [661, 468] on button "Attended" at bounding box center [665, 477] width 49 height 18
click at [663, 501] on button "Attended" at bounding box center [665, 510] width 49 height 18
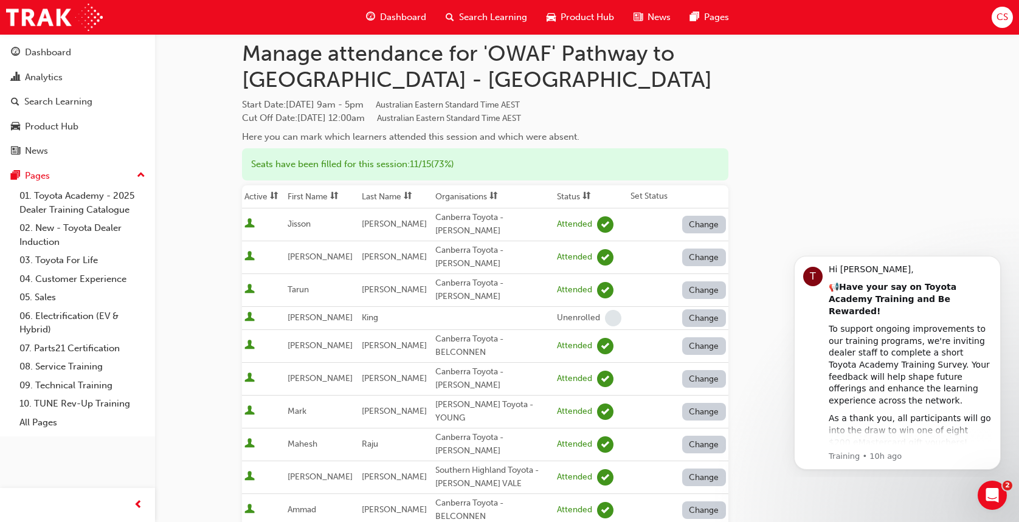
scroll to position [363, 0]
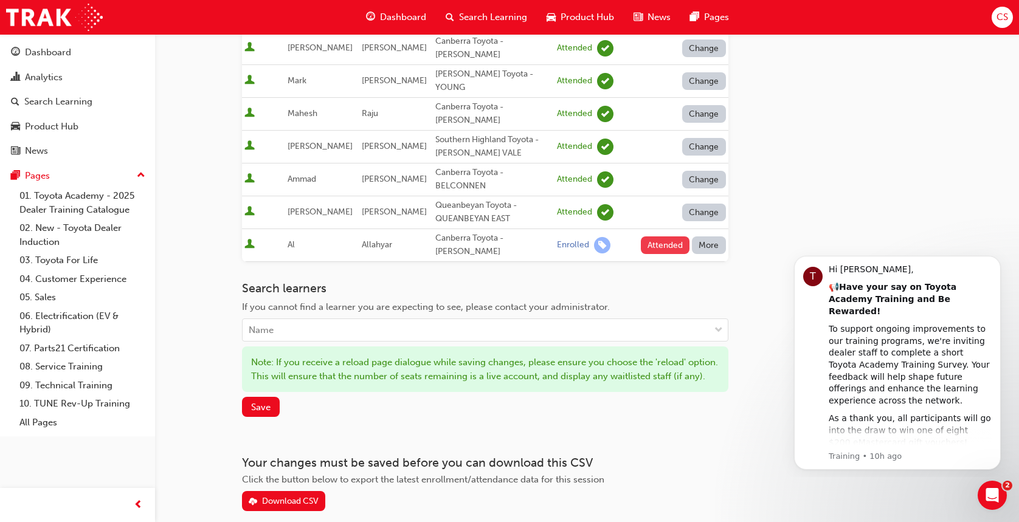
click at [667, 236] on button "Attended" at bounding box center [665, 245] width 49 height 18
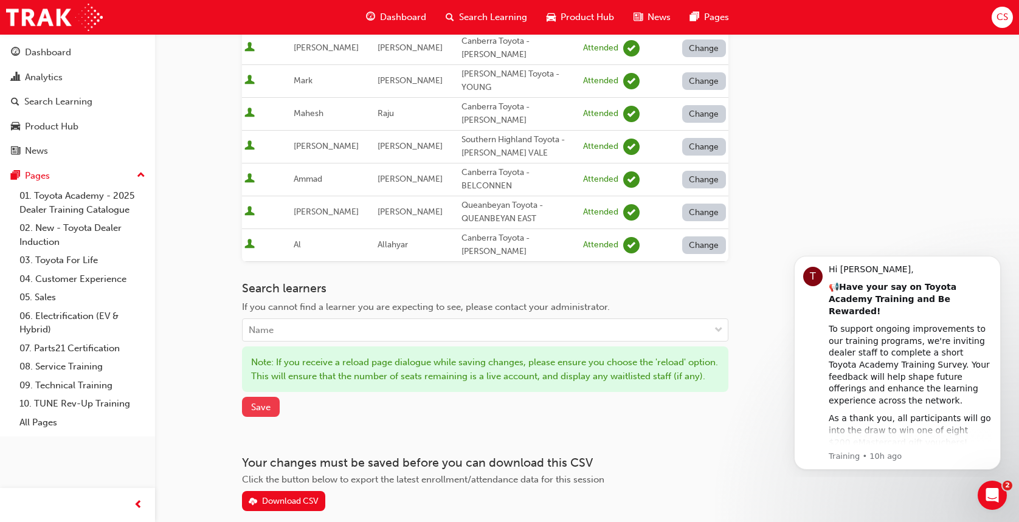
click at [251, 402] on span "Save" at bounding box center [260, 407] width 19 height 11
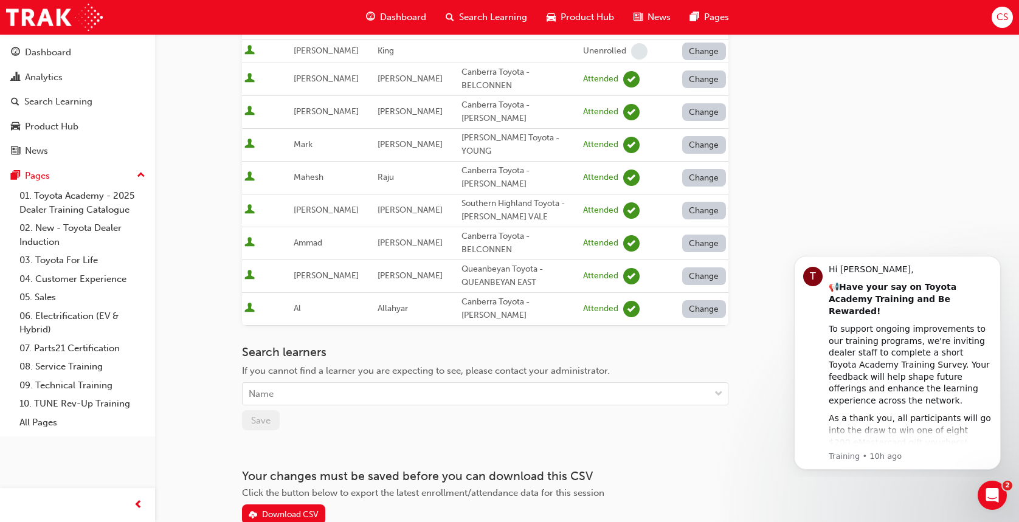
scroll to position [0, 0]
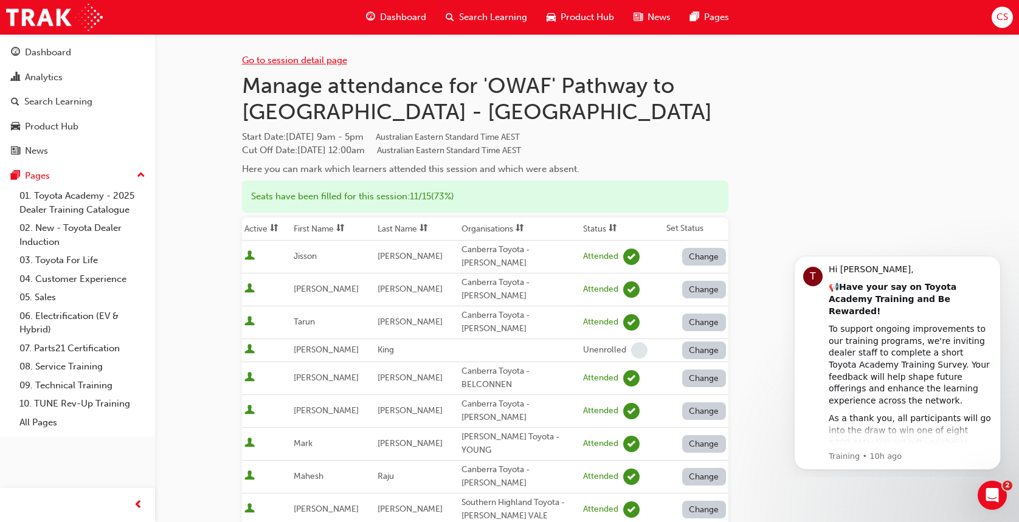
click at [333, 60] on link "Go to session detail page" at bounding box center [294, 60] width 105 height 11
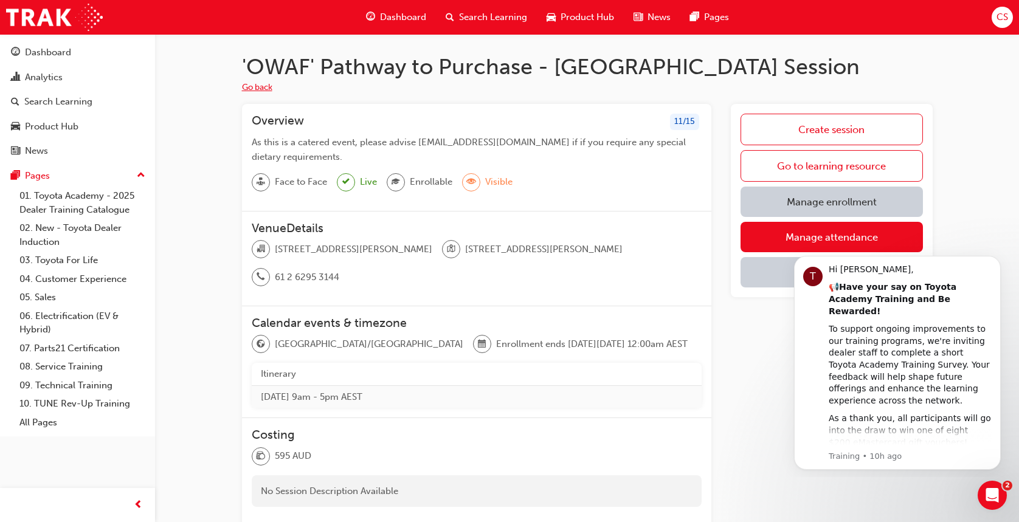
click at [248, 84] on button "Go back" at bounding box center [257, 88] width 30 height 14
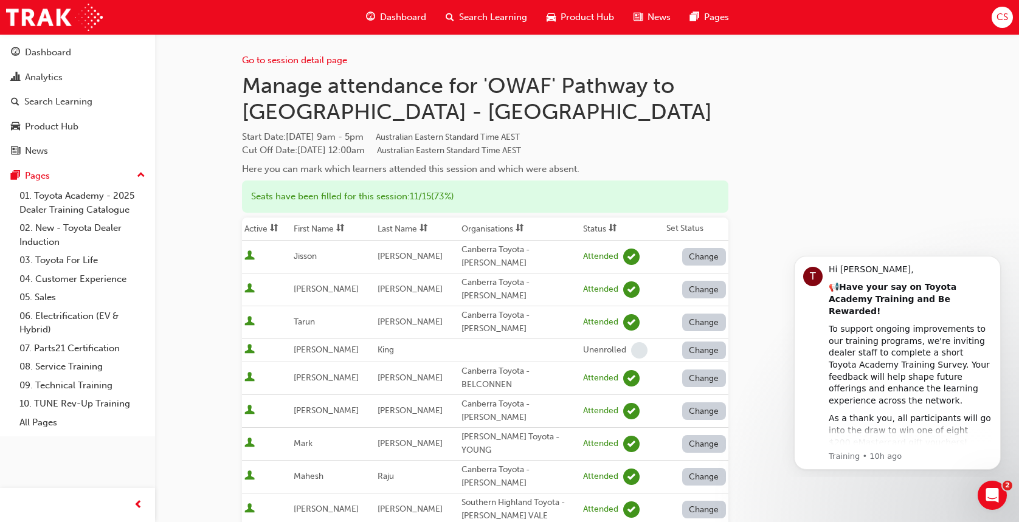
click at [499, 18] on span "Search Learning" at bounding box center [493, 17] width 68 height 14
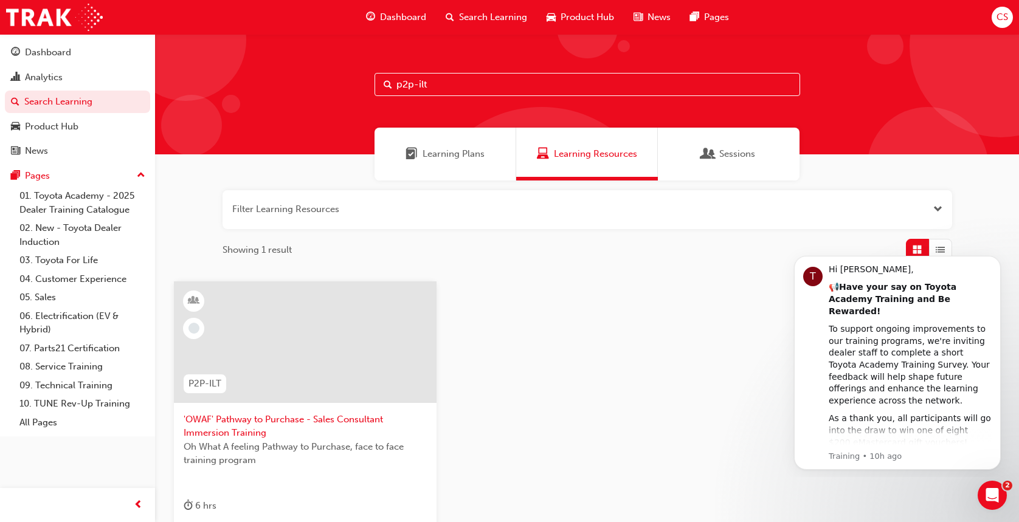
click at [265, 418] on span "'OWAF' Pathway to Purchase - Sales Consultant Immersion Training" at bounding box center [305, 426] width 243 height 27
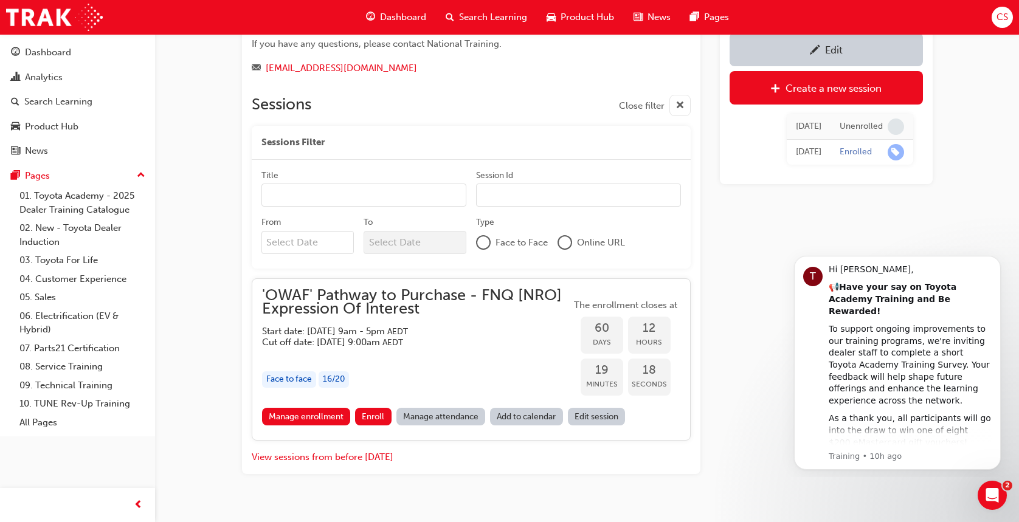
scroll to position [1052, 0]
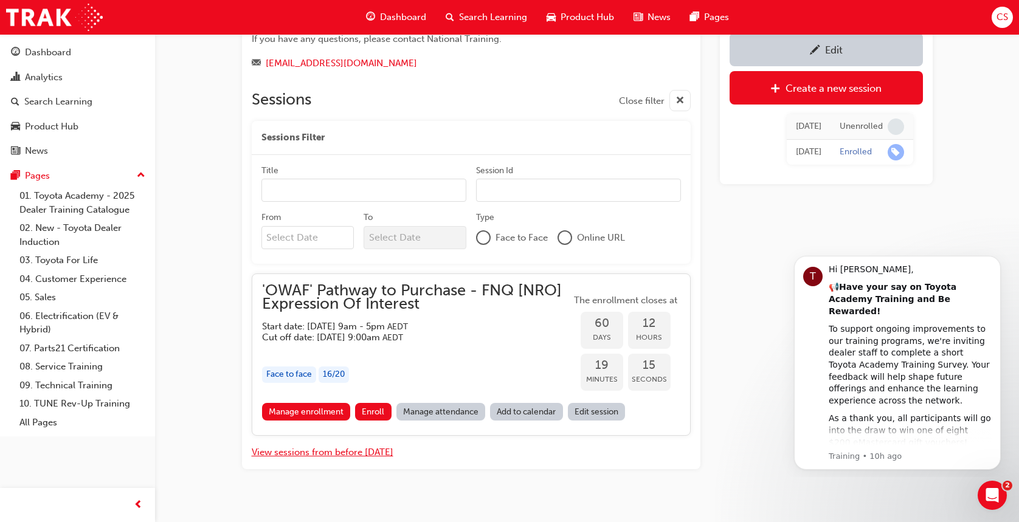
click at [345, 446] on button "View sessions from before today" at bounding box center [323, 453] width 142 height 14
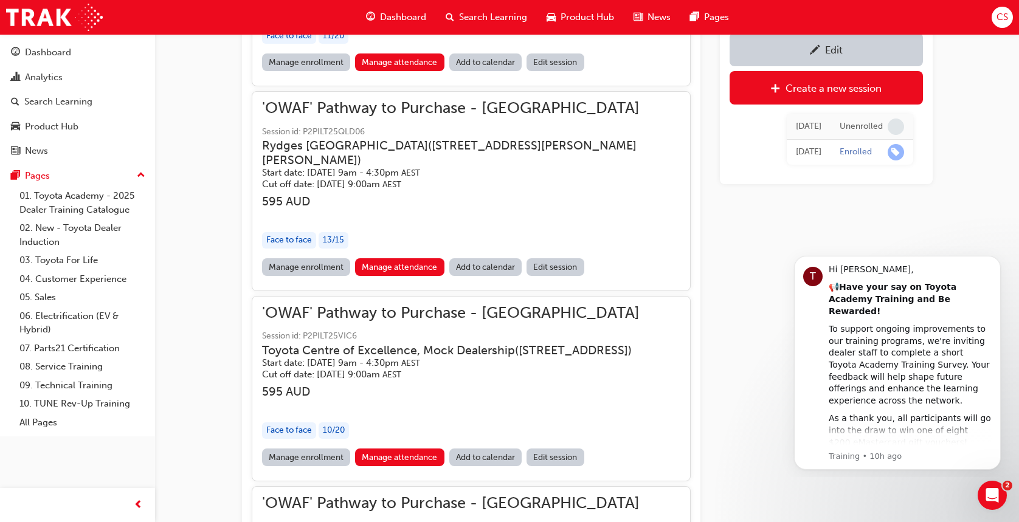
scroll to position [19920, 0]
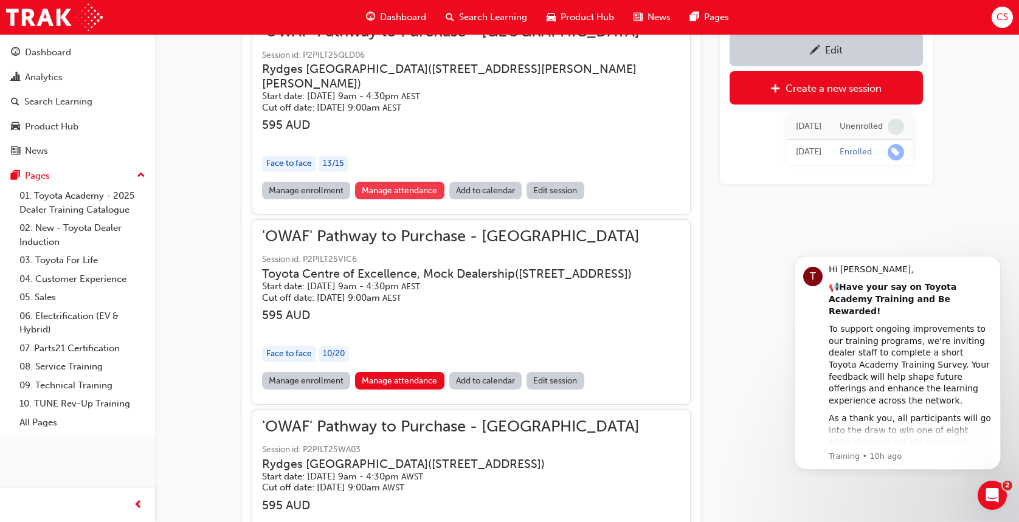
click at [427, 199] on link "Manage attendance" at bounding box center [399, 191] width 89 height 18
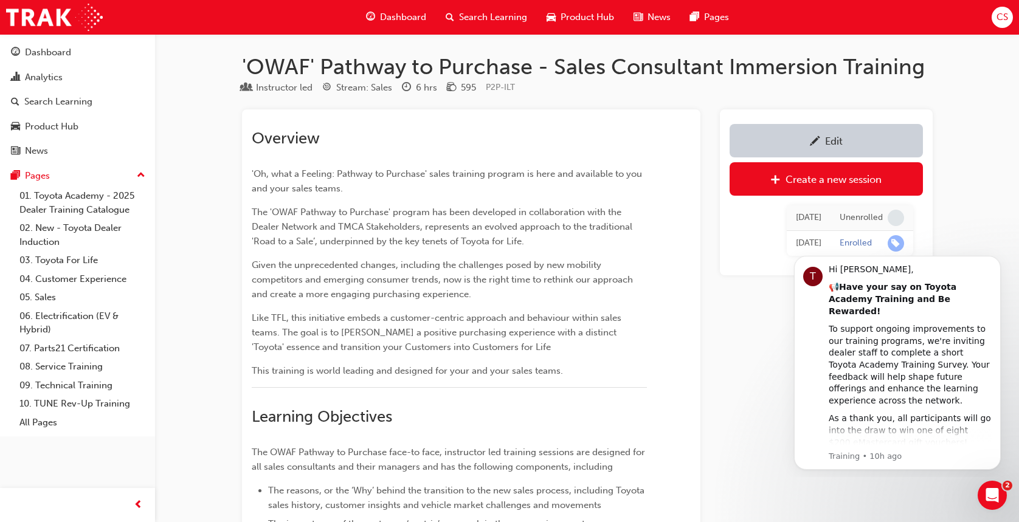
scroll to position [1052, 0]
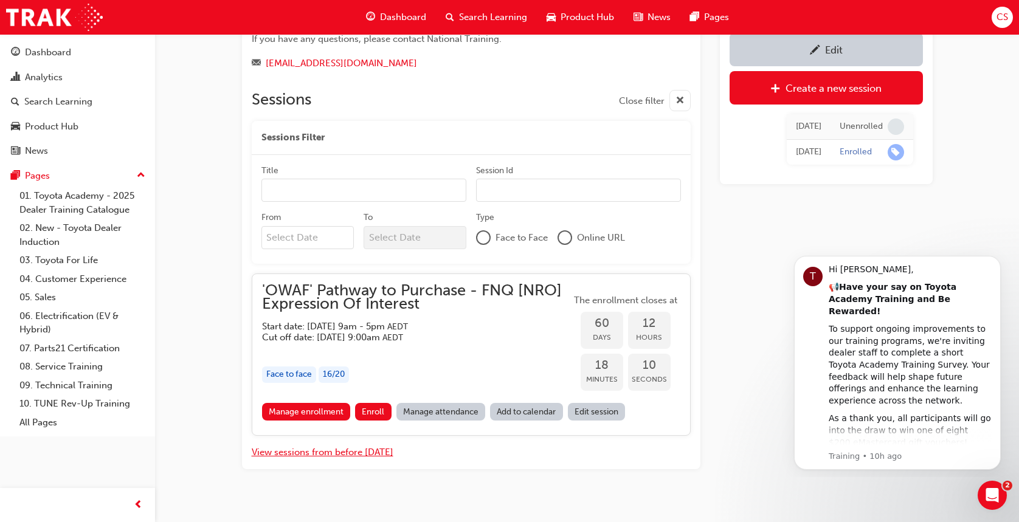
click at [358, 446] on button "View sessions from before today" at bounding box center [323, 453] width 142 height 14
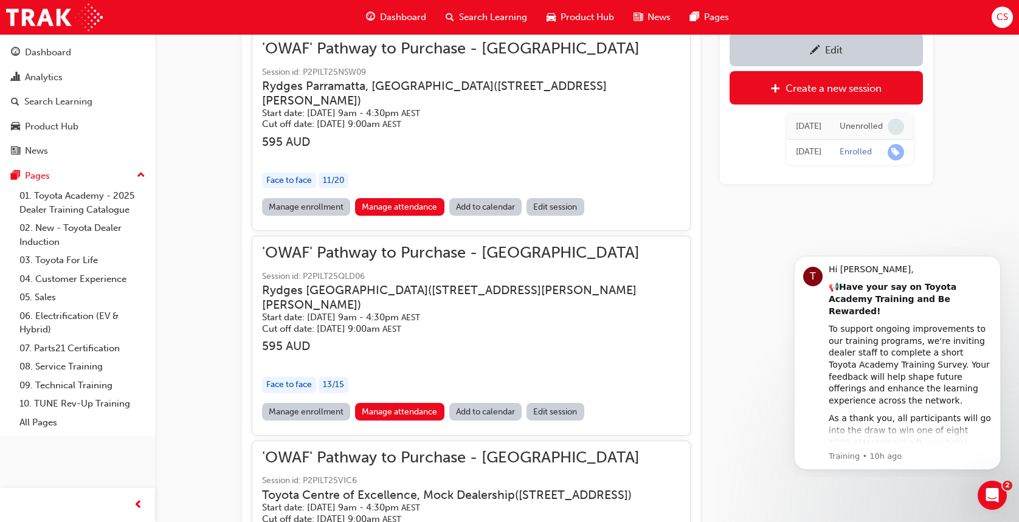
scroll to position [19698, 0]
click at [423, 216] on link "Manage attendance" at bounding box center [399, 208] width 89 height 18
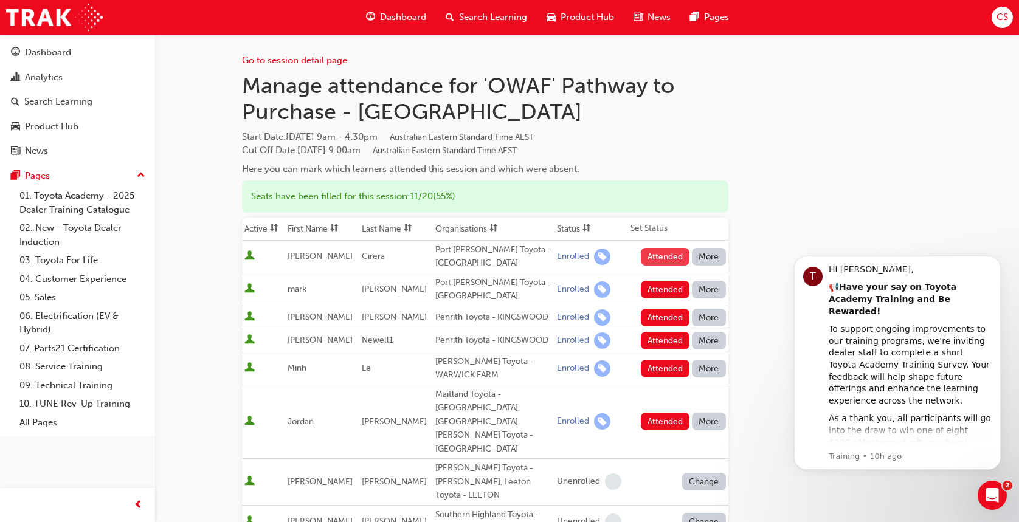
click at [656, 258] on button "Attended" at bounding box center [665, 257] width 49 height 18
click at [663, 286] on button "Attended" at bounding box center [665, 290] width 49 height 18
click at [659, 317] on button "Attended" at bounding box center [665, 318] width 49 height 18
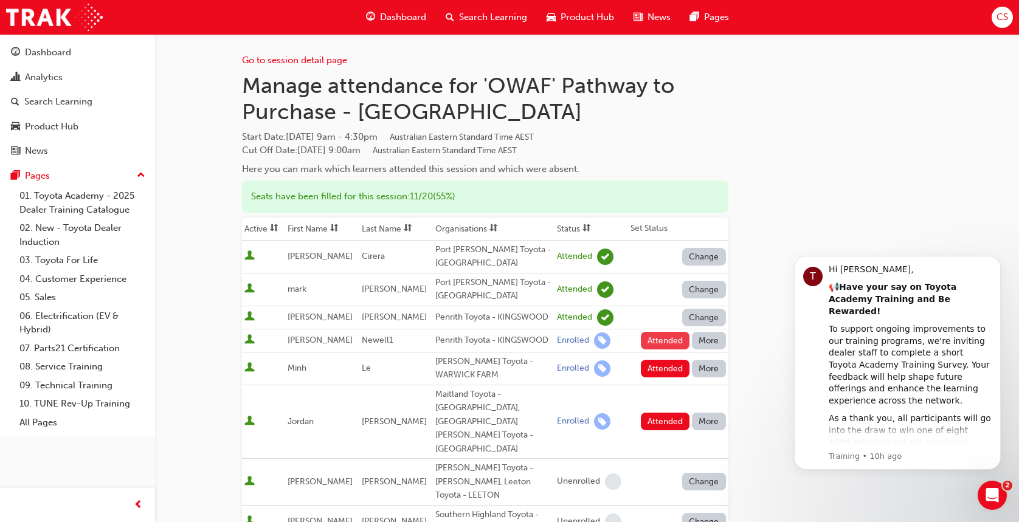
click at [655, 342] on button "Attended" at bounding box center [665, 341] width 49 height 18
click at [653, 367] on button "Attended" at bounding box center [665, 369] width 49 height 18
click at [655, 413] on button "Attended" at bounding box center [665, 422] width 49 height 18
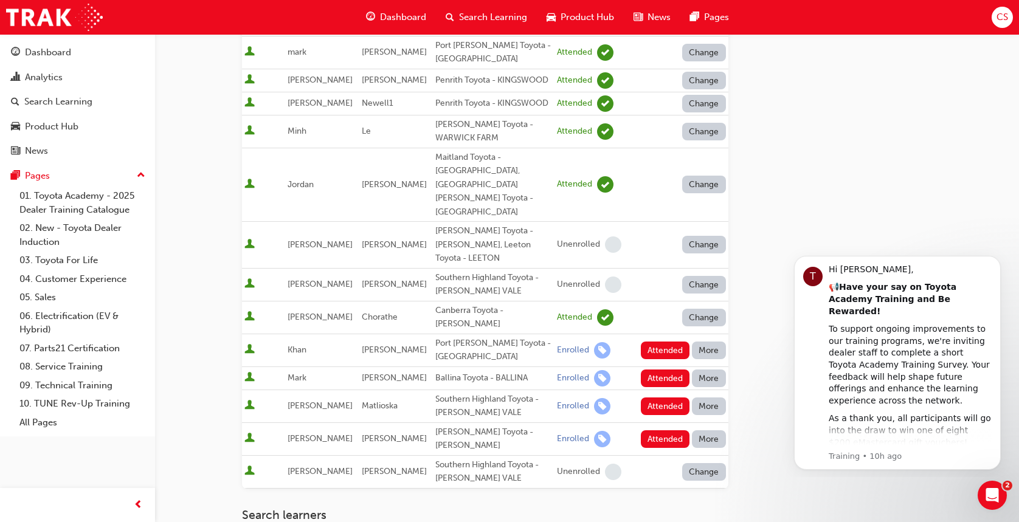
scroll to position [238, 0]
click at [659, 341] on button "Attended" at bounding box center [665, 350] width 49 height 18
click at [660, 369] on button "Attended" at bounding box center [665, 378] width 49 height 18
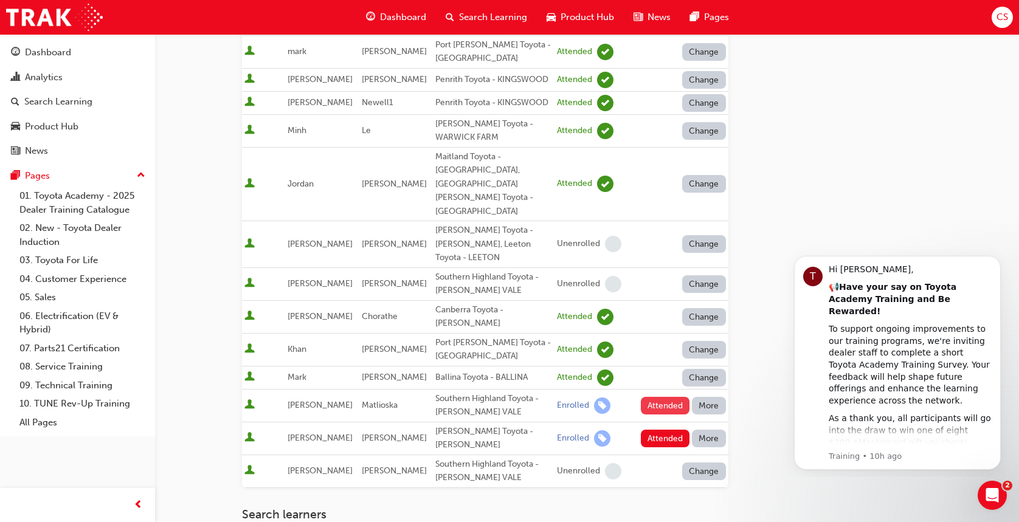
click at [659, 397] on button "Attended" at bounding box center [665, 406] width 49 height 18
click at [658, 430] on button "Attended" at bounding box center [665, 439] width 49 height 18
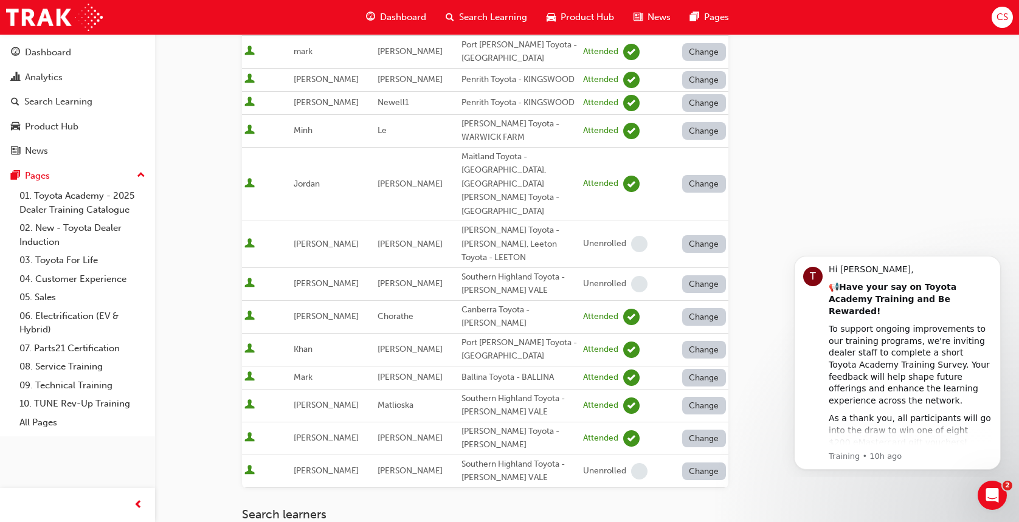
scroll to position [472, 0]
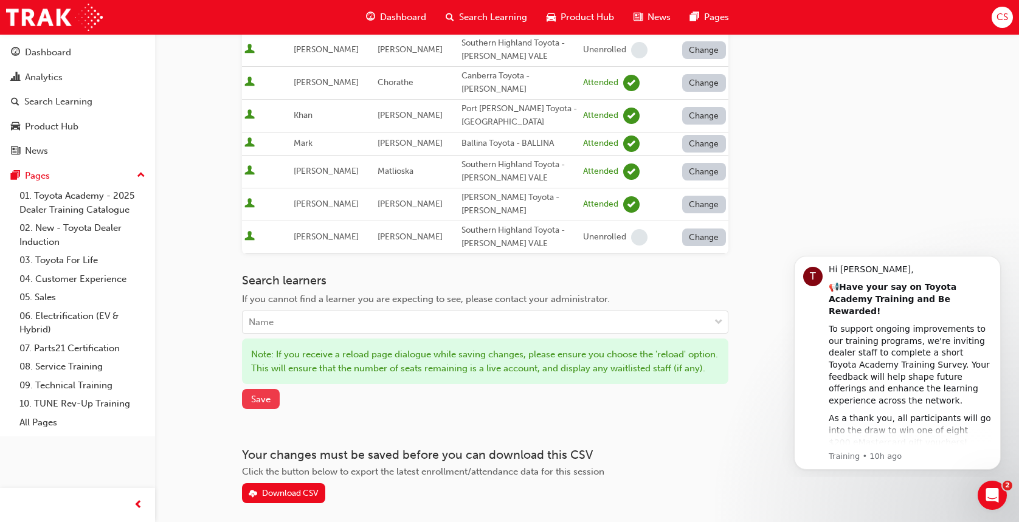
click at [269, 394] on span "Save" at bounding box center [260, 399] width 19 height 11
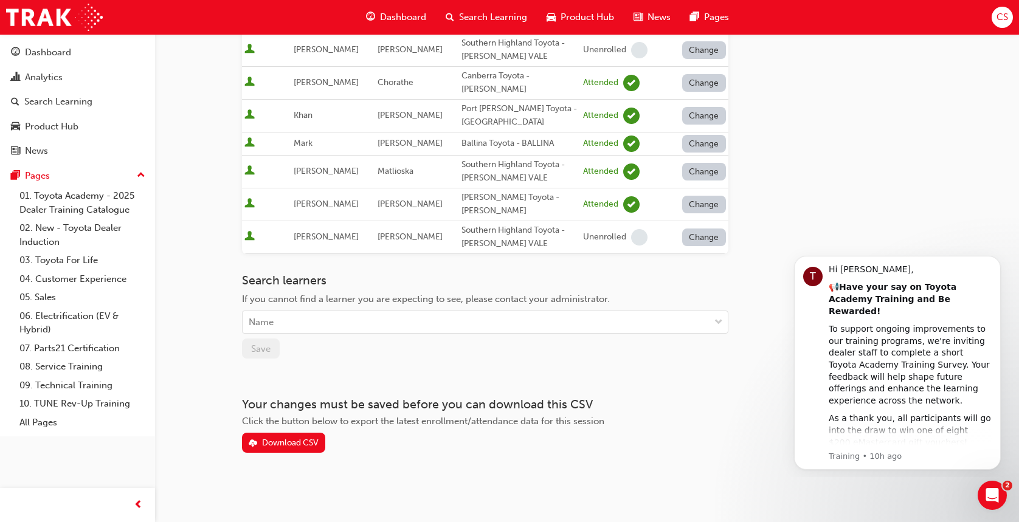
scroll to position [407, 0]
